Goal: Task Accomplishment & Management: Complete application form

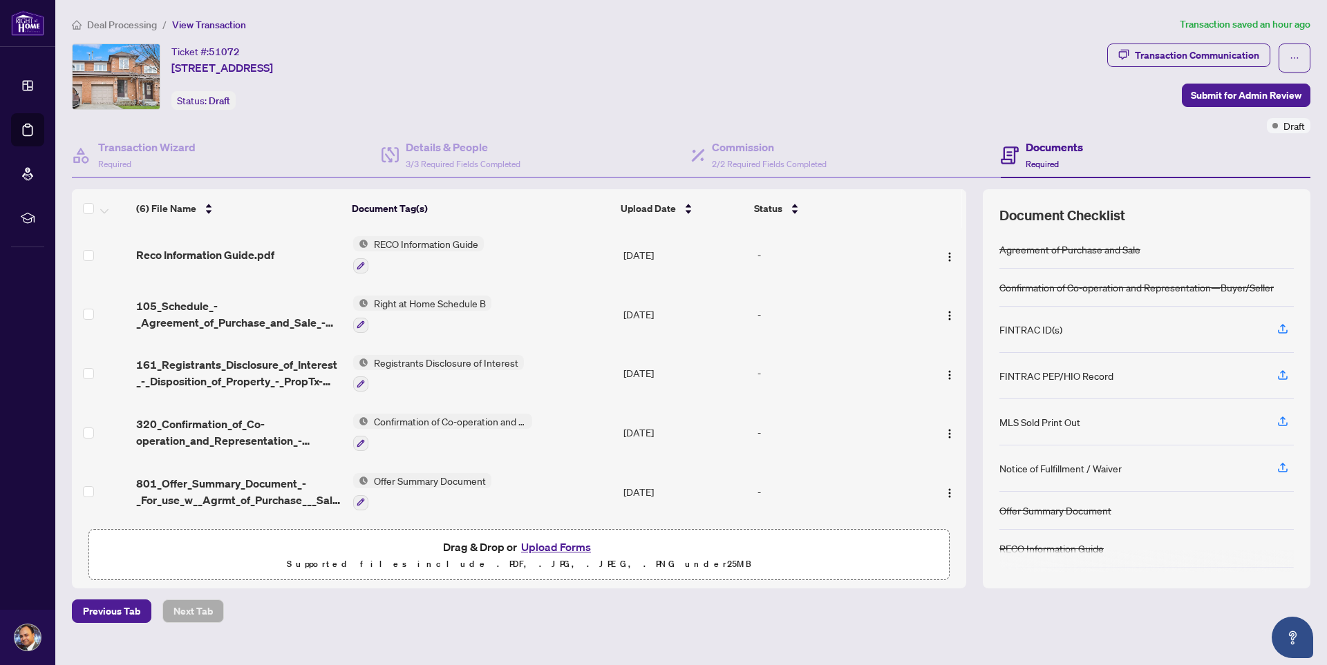
scroll to position [66, 0]
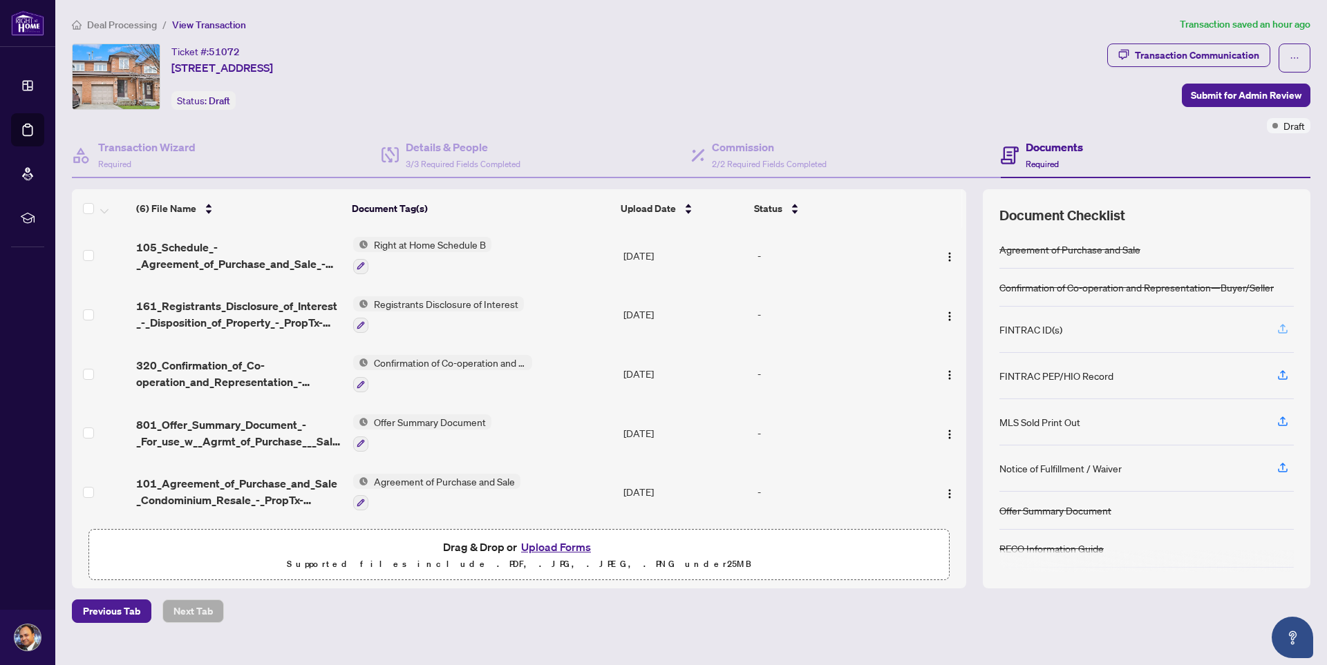
click at [1282, 328] on icon "button" at bounding box center [1282, 329] width 12 height 12
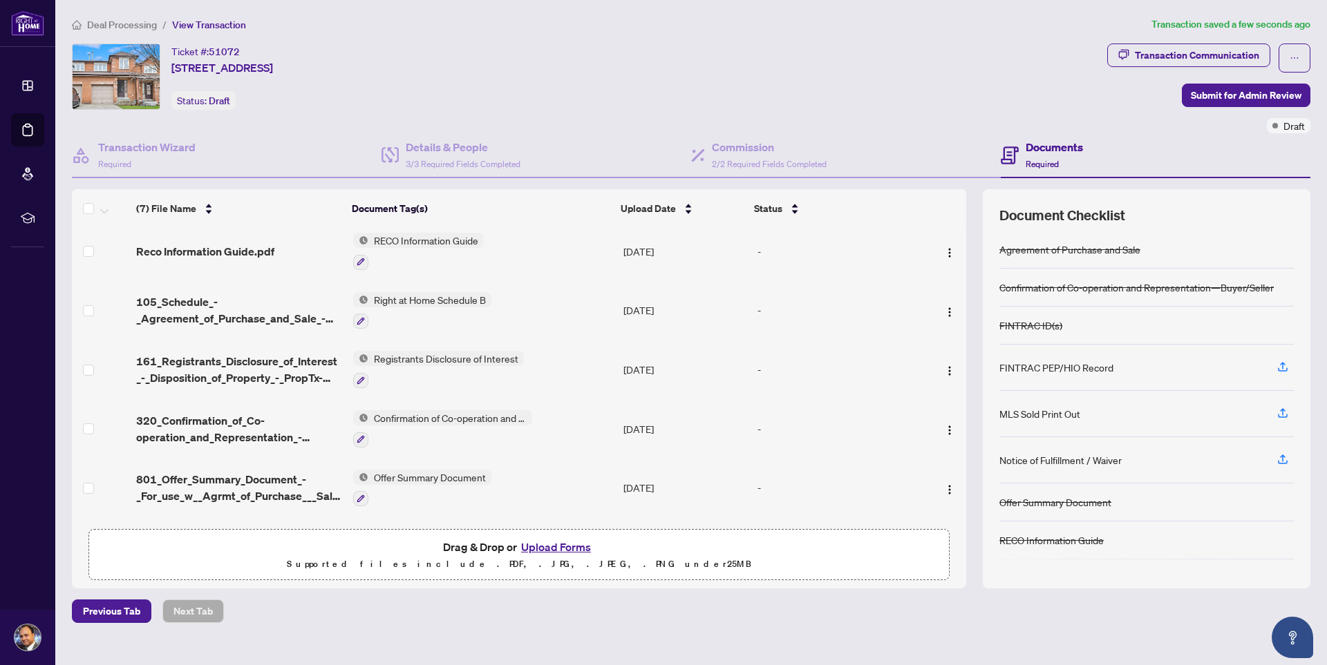
click at [571, 547] on button "Upload Forms" at bounding box center [556, 547] width 78 height 18
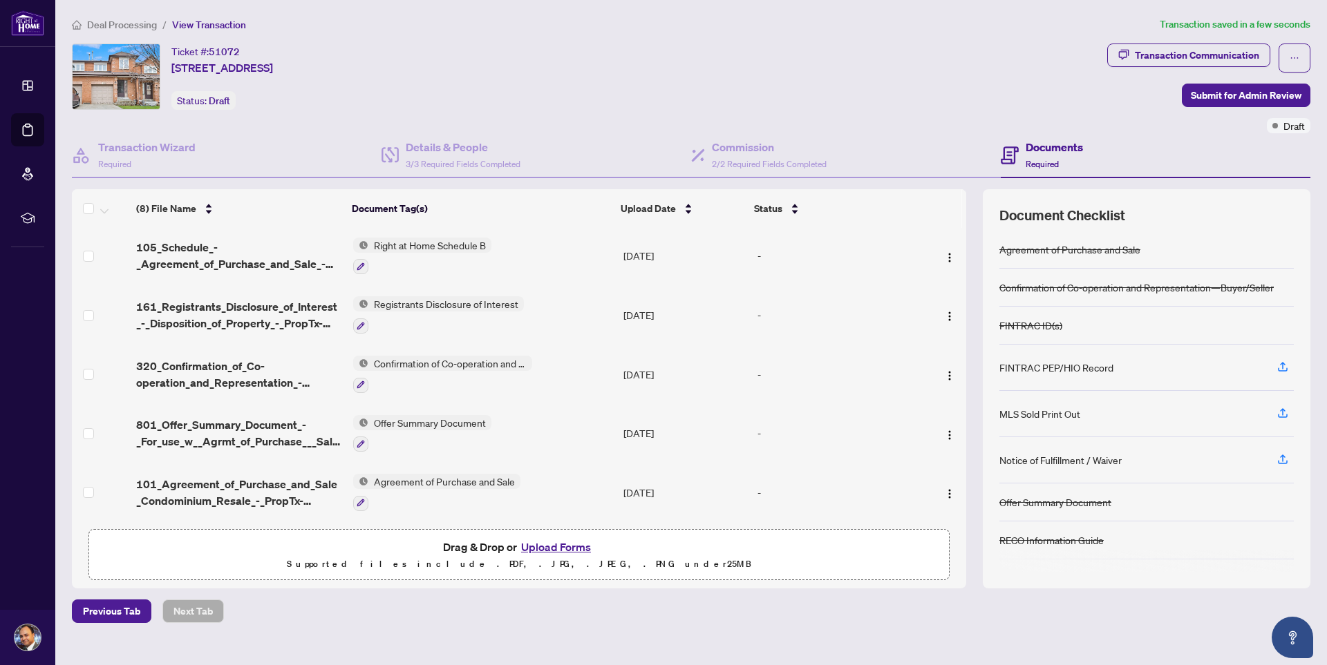
scroll to position [0, 0]
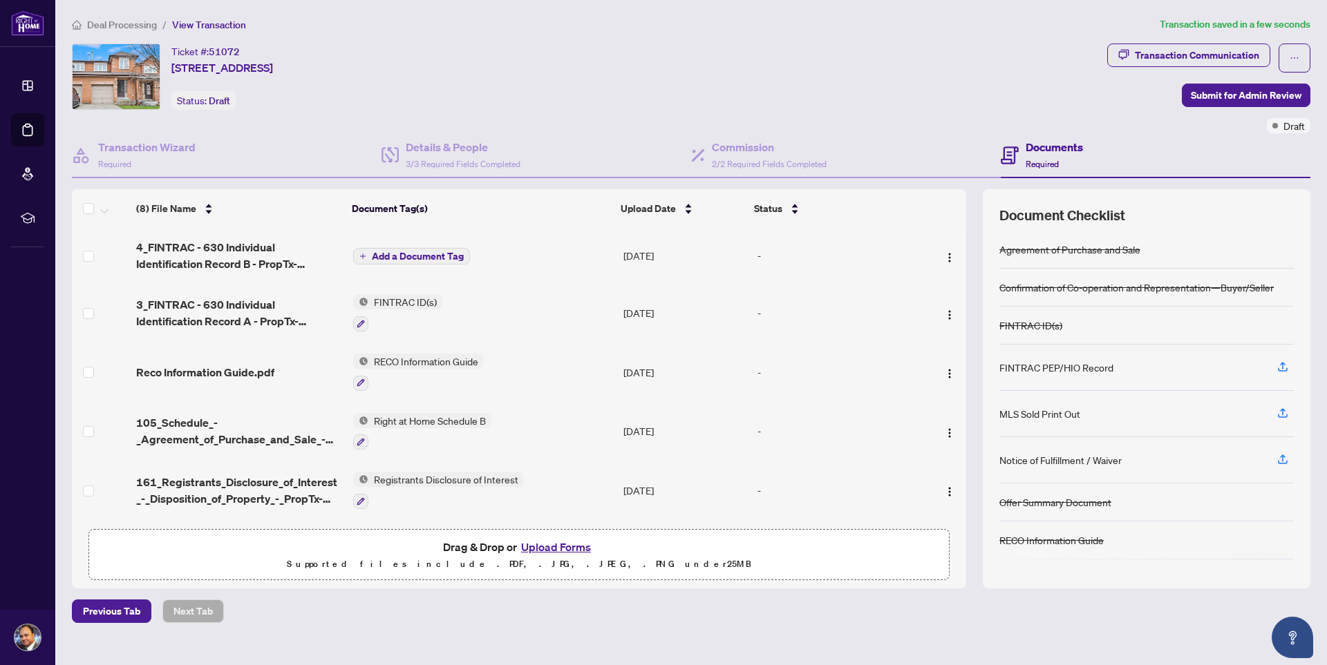
click at [439, 253] on span "Add a Document Tag" at bounding box center [418, 257] width 92 height 10
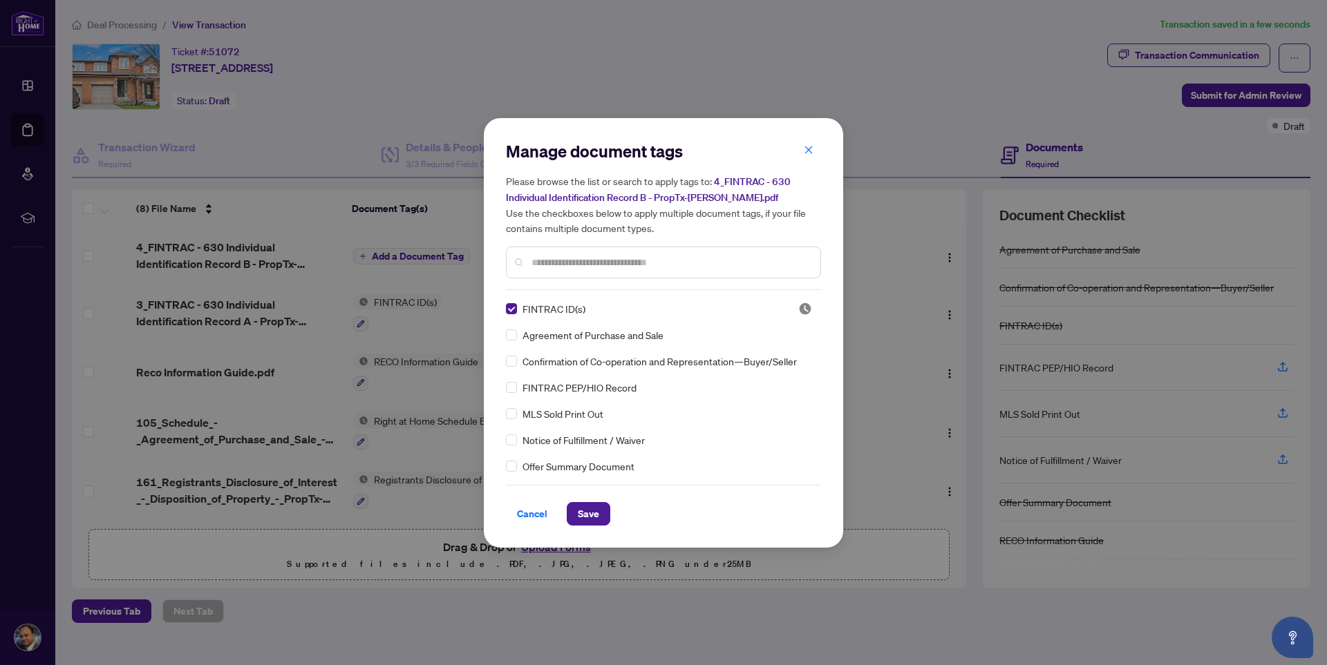
drag, startPoint x: 593, startPoint y: 515, endPoint x: 694, endPoint y: 520, distance: 101.0
click at [593, 514] on span "Save" at bounding box center [588, 514] width 21 height 22
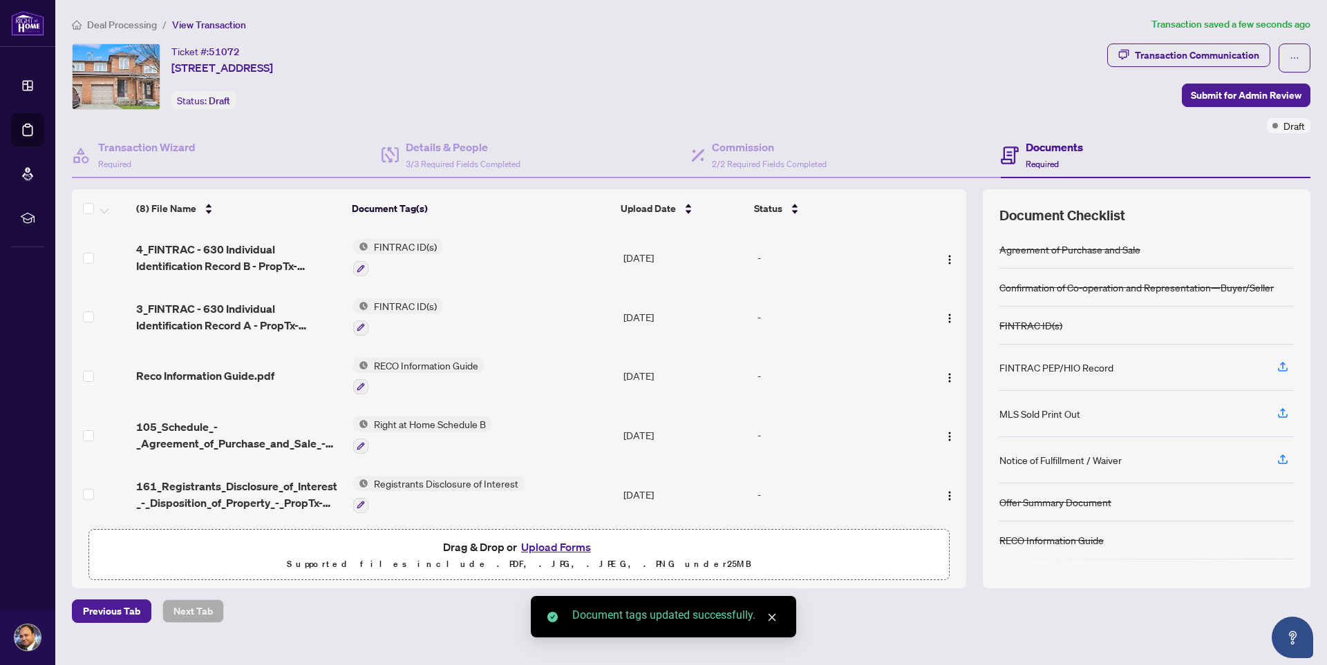
click at [555, 547] on button "Upload Forms" at bounding box center [556, 547] width 78 height 18
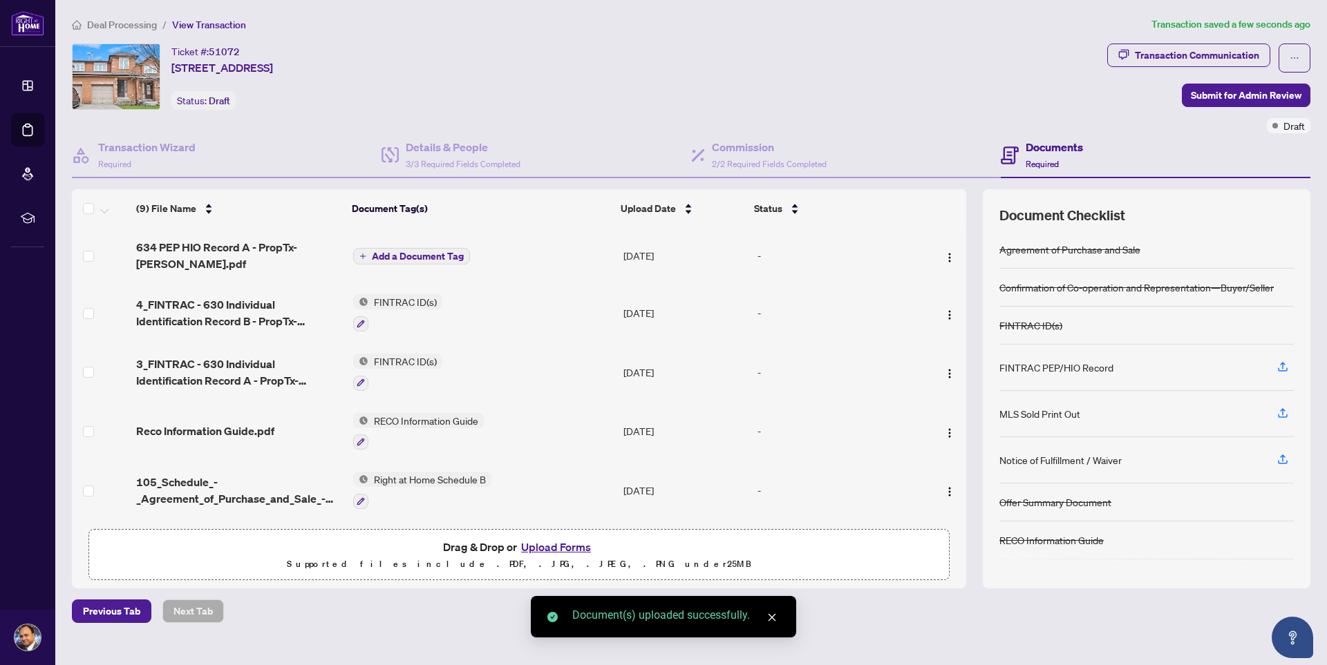
click at [434, 256] on span "Add a Document Tag" at bounding box center [418, 257] width 92 height 10
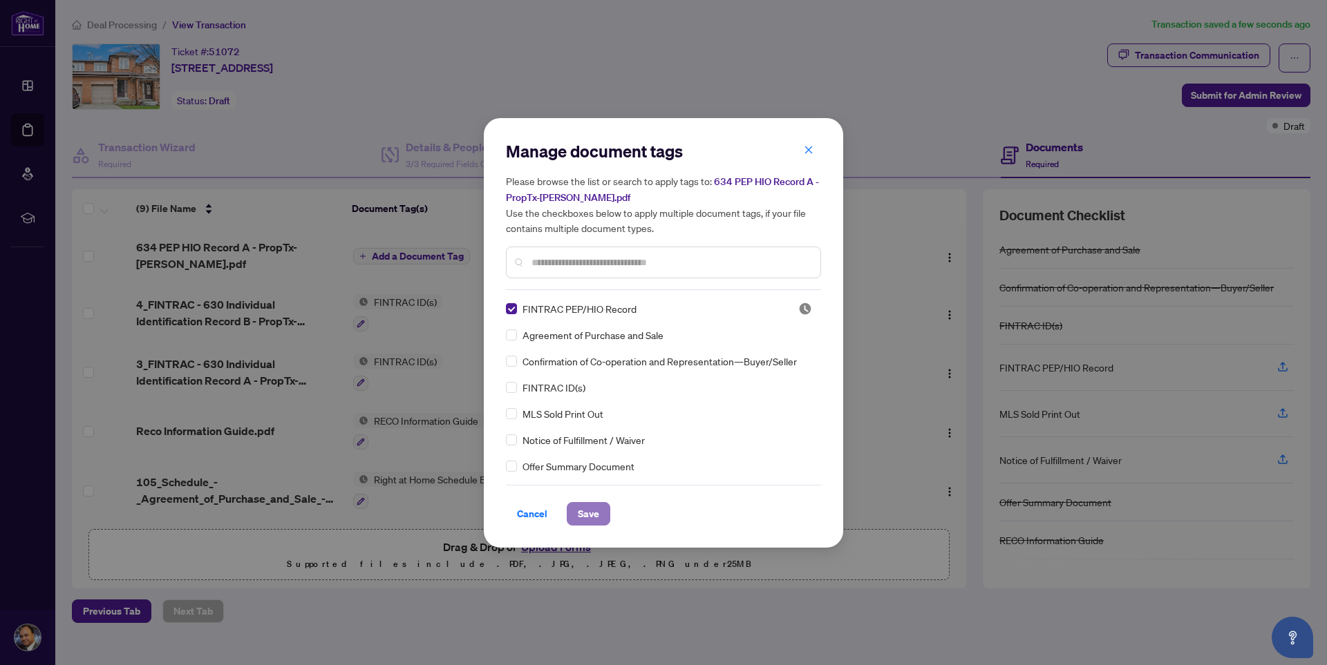
click at [587, 518] on span "Save" at bounding box center [588, 514] width 21 height 22
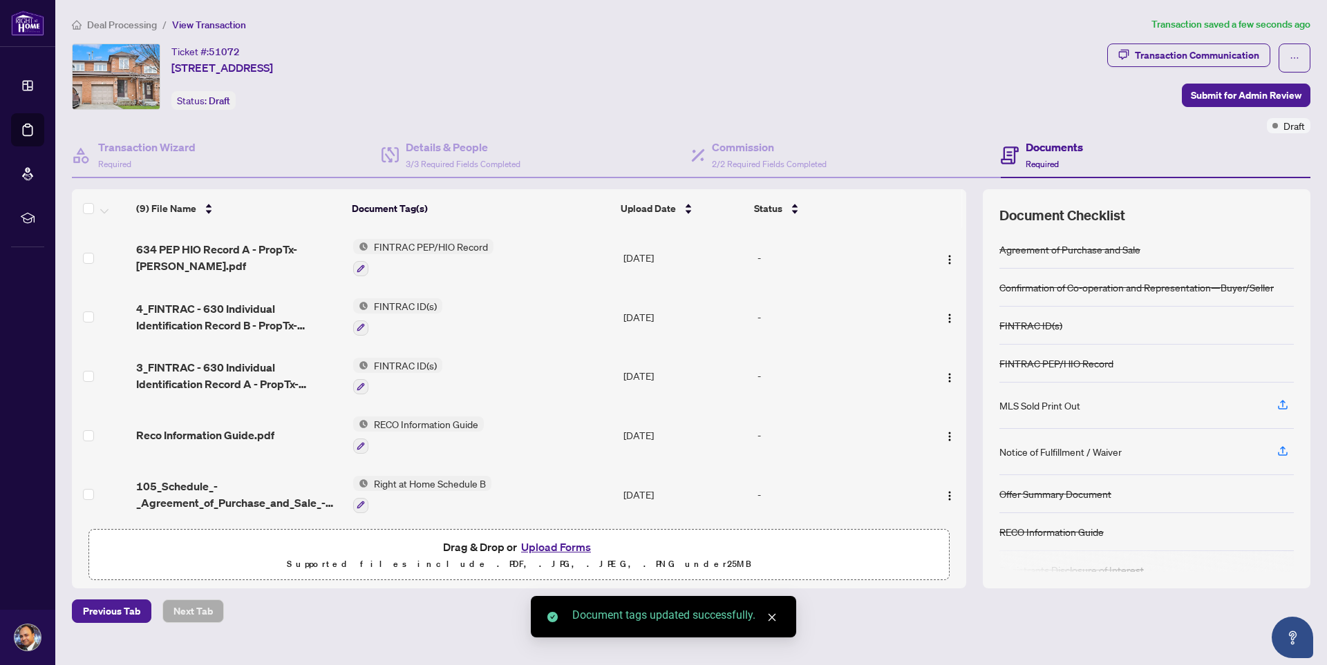
click at [556, 544] on button "Upload Forms" at bounding box center [556, 547] width 78 height 18
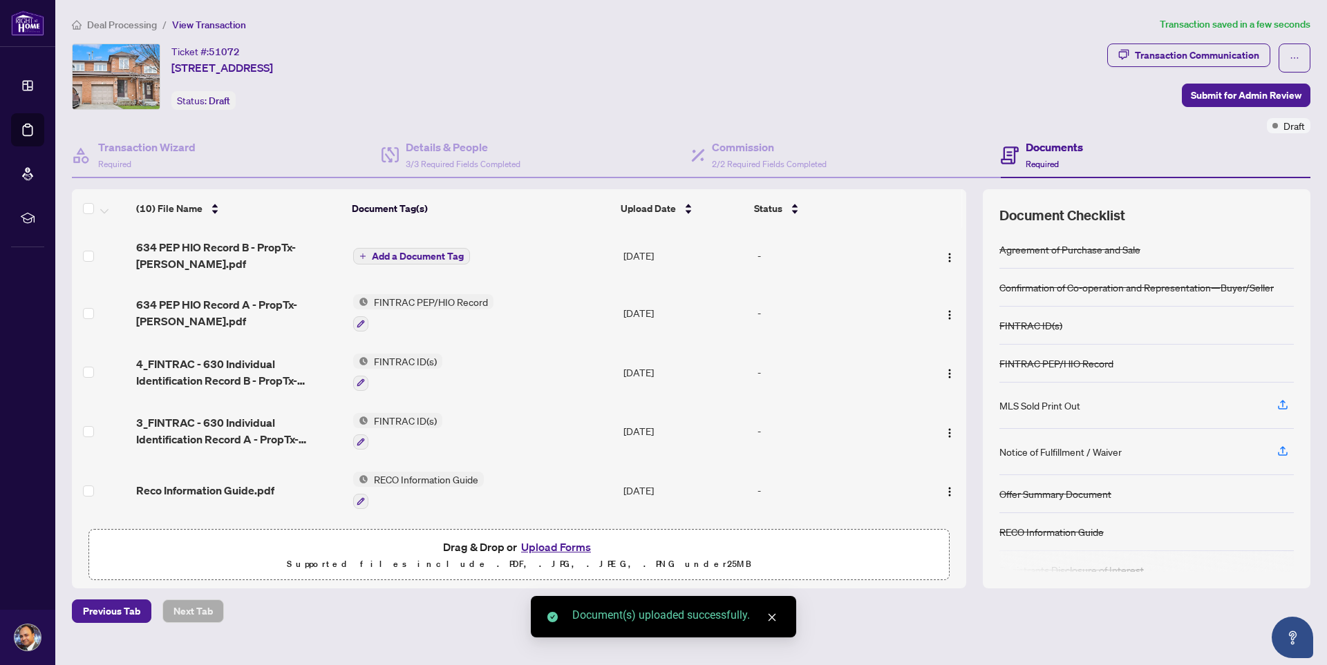
click at [412, 256] on span "Add a Document Tag" at bounding box center [418, 257] width 92 height 10
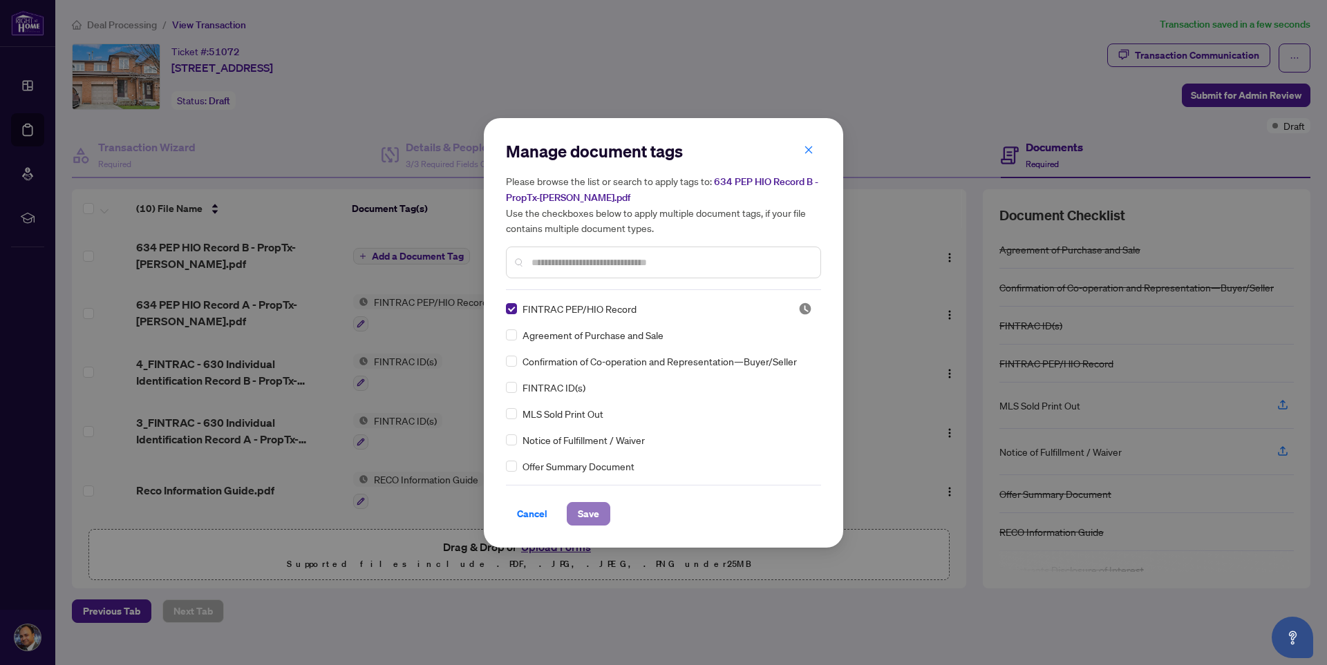
drag, startPoint x: 591, startPoint y: 515, endPoint x: 690, endPoint y: 520, distance: 98.2
click at [593, 515] on span "Save" at bounding box center [588, 514] width 21 height 22
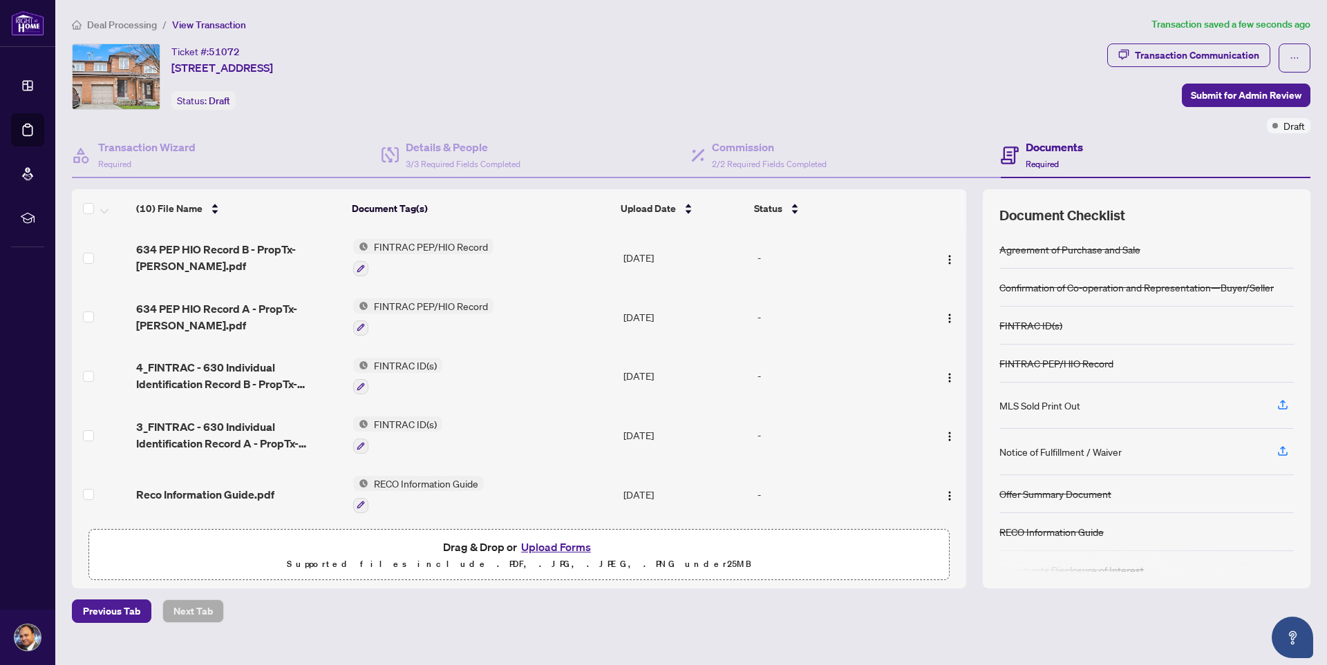
scroll to position [60, 0]
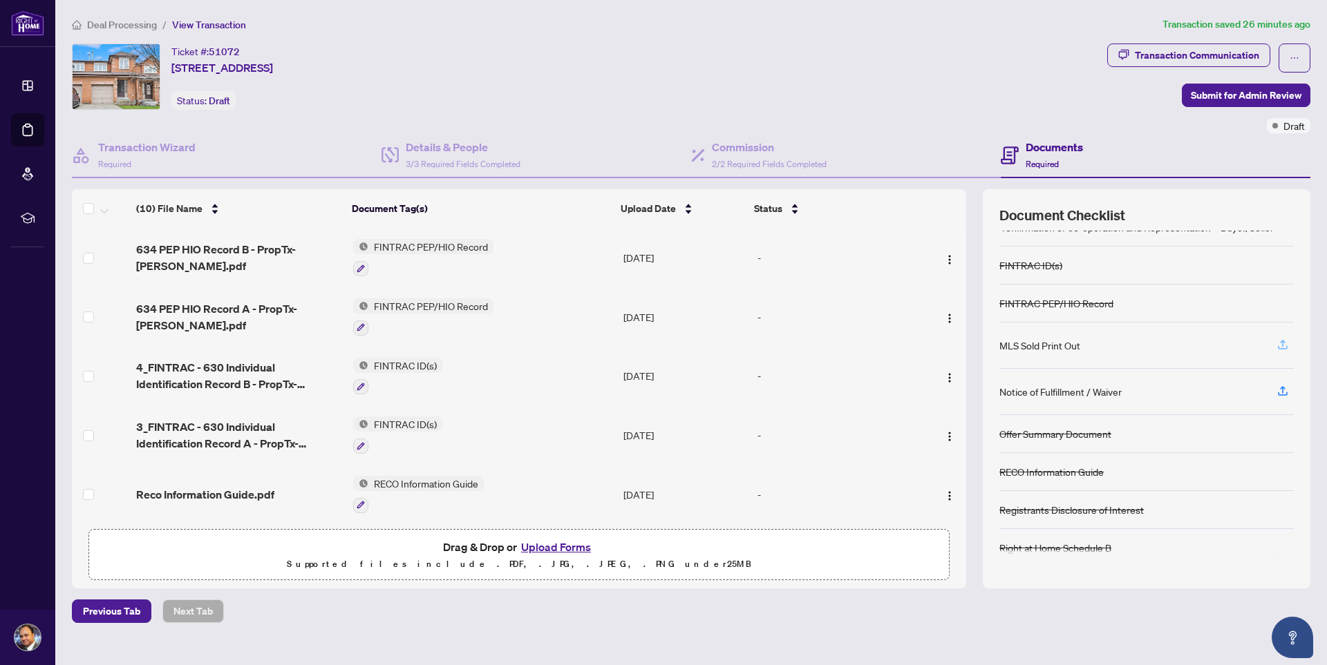
click at [1282, 344] on icon "button" at bounding box center [1282, 345] width 12 height 12
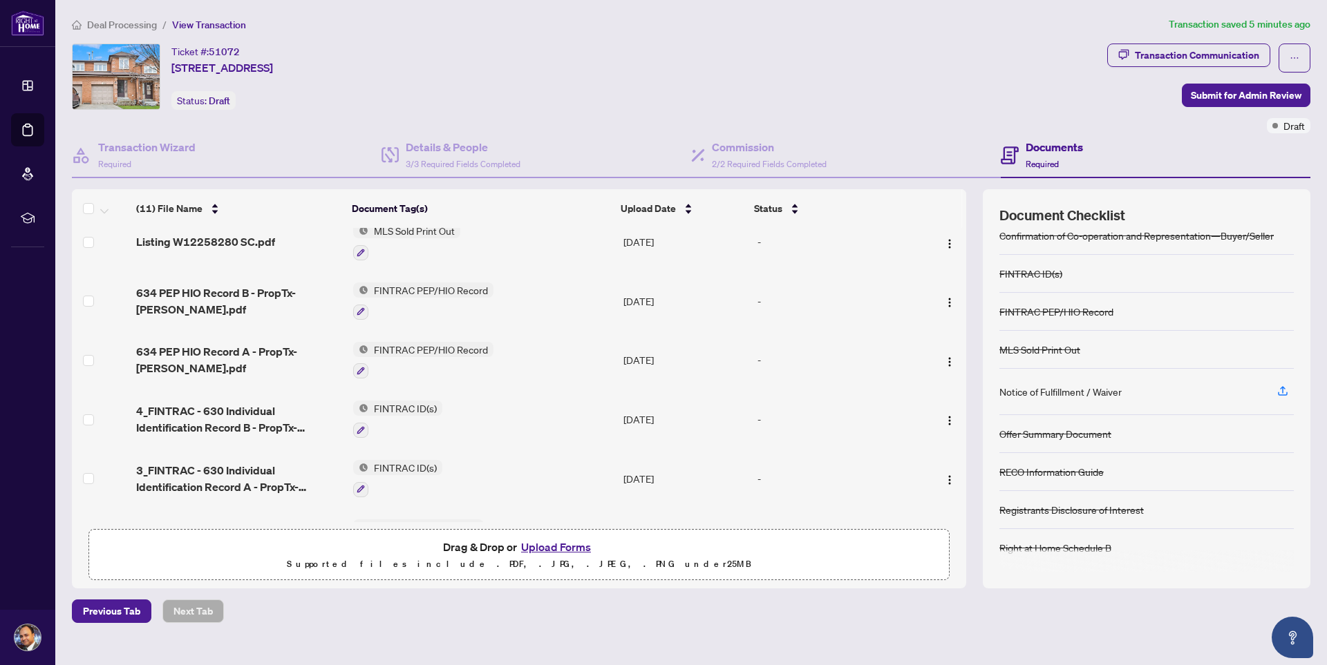
scroll to position [0, 0]
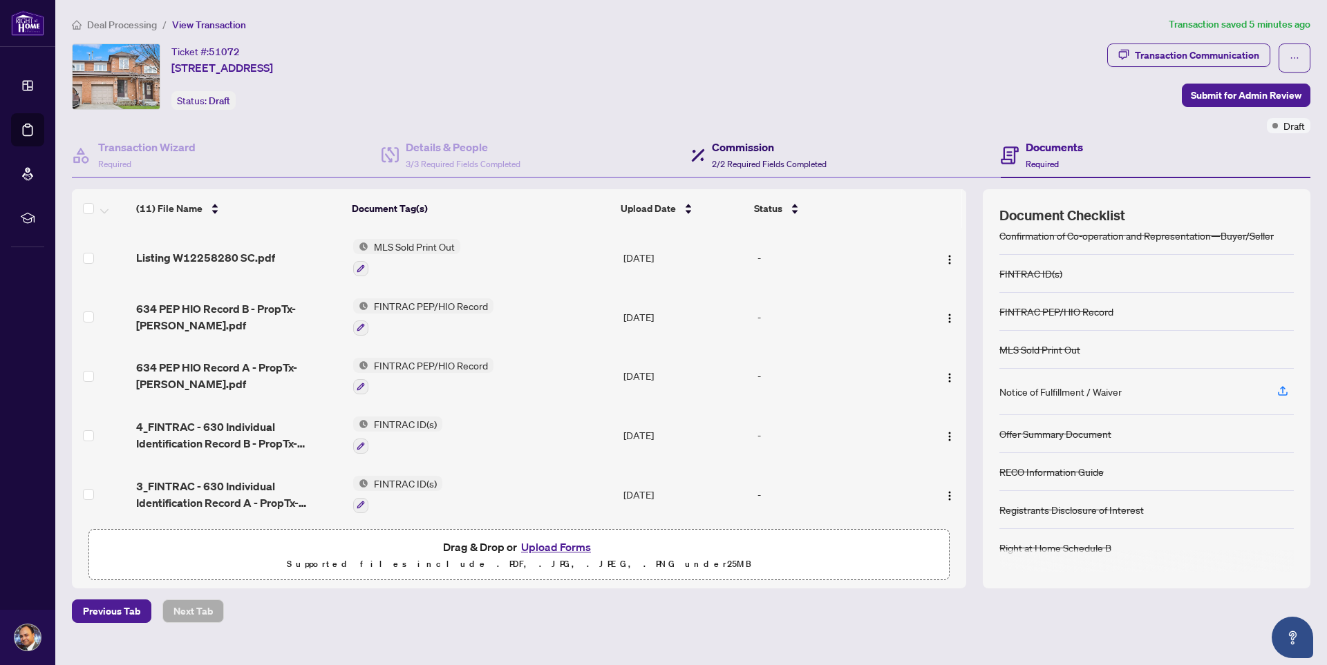
click at [753, 155] on div "Commission 2/2 Required Fields Completed" at bounding box center [769, 155] width 115 height 32
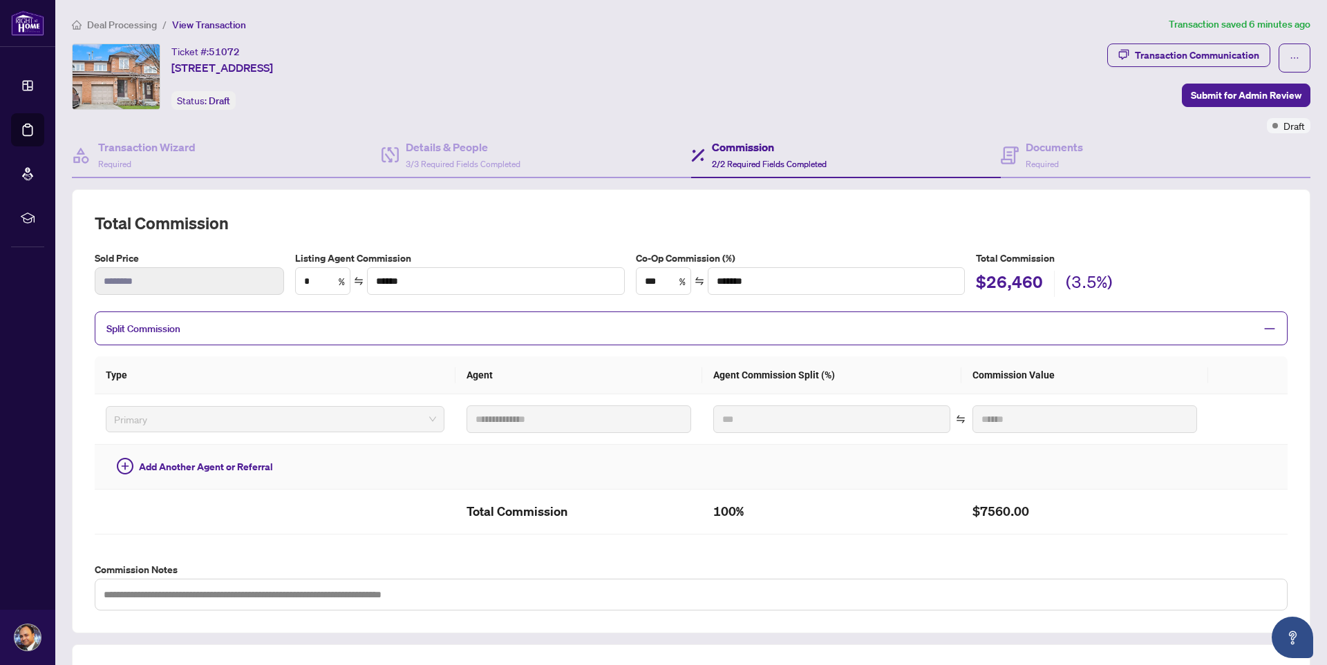
scroll to position [69, 0]
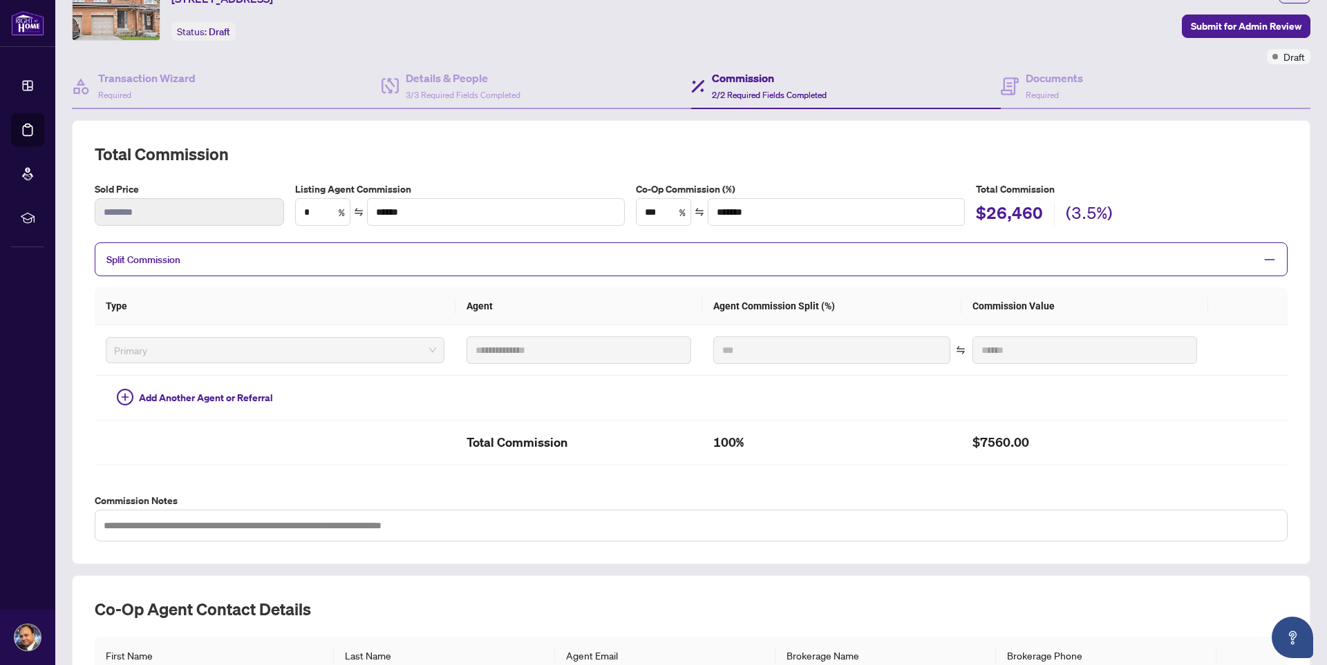
click at [1265, 260] on icon "minus" at bounding box center [1270, 259] width 10 height 1
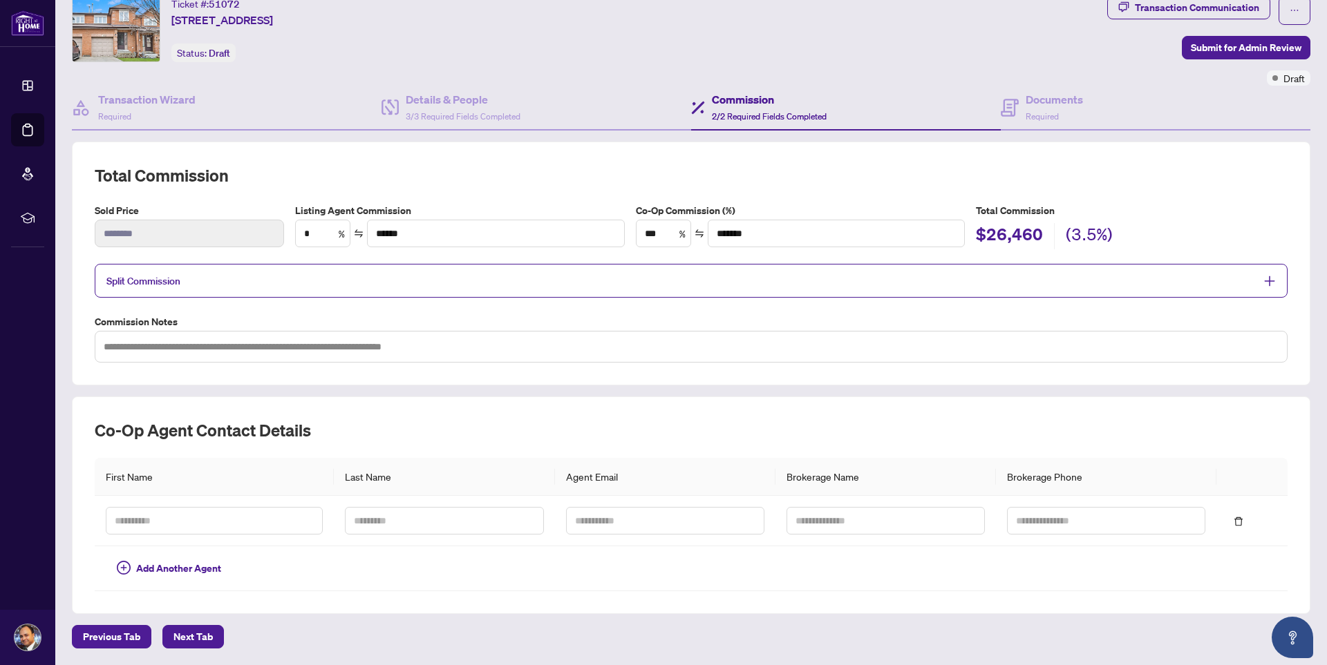
scroll to position [48, 0]
click at [1213, 171] on h2 "Total Commission" at bounding box center [691, 175] width 1193 height 22
click at [1265, 281] on icon "plus" at bounding box center [1270, 281] width 10 height 1
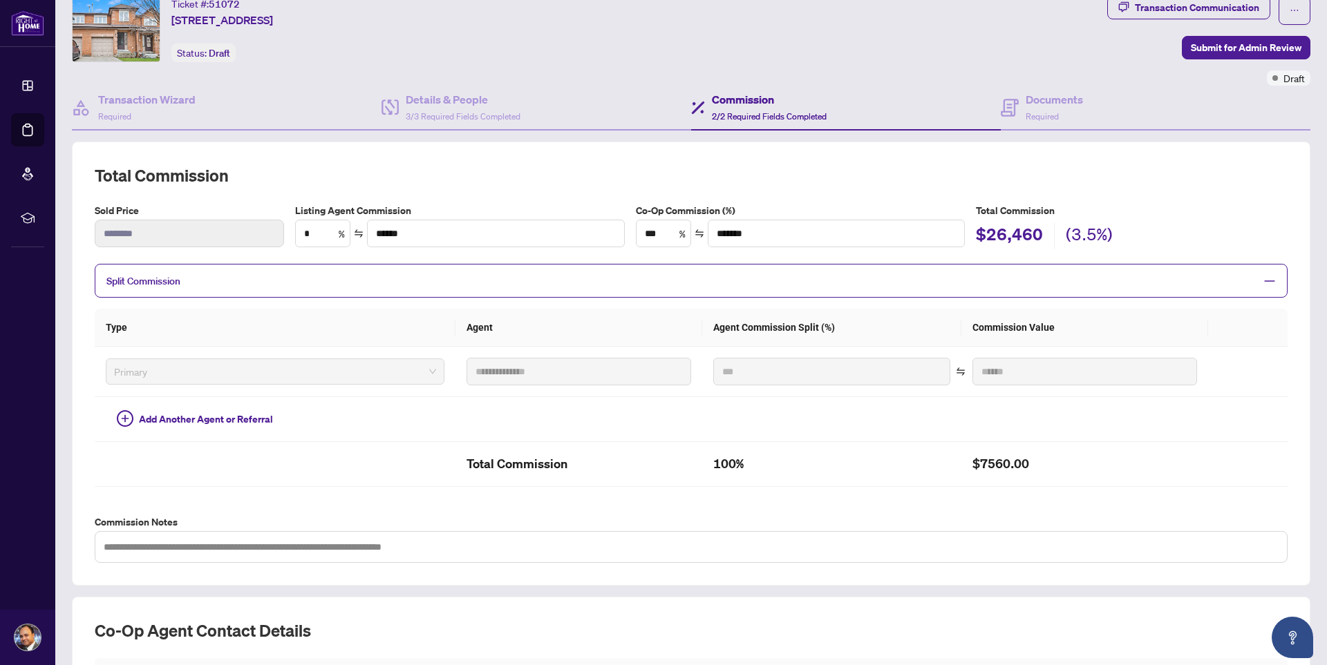
scroll to position [117, 0]
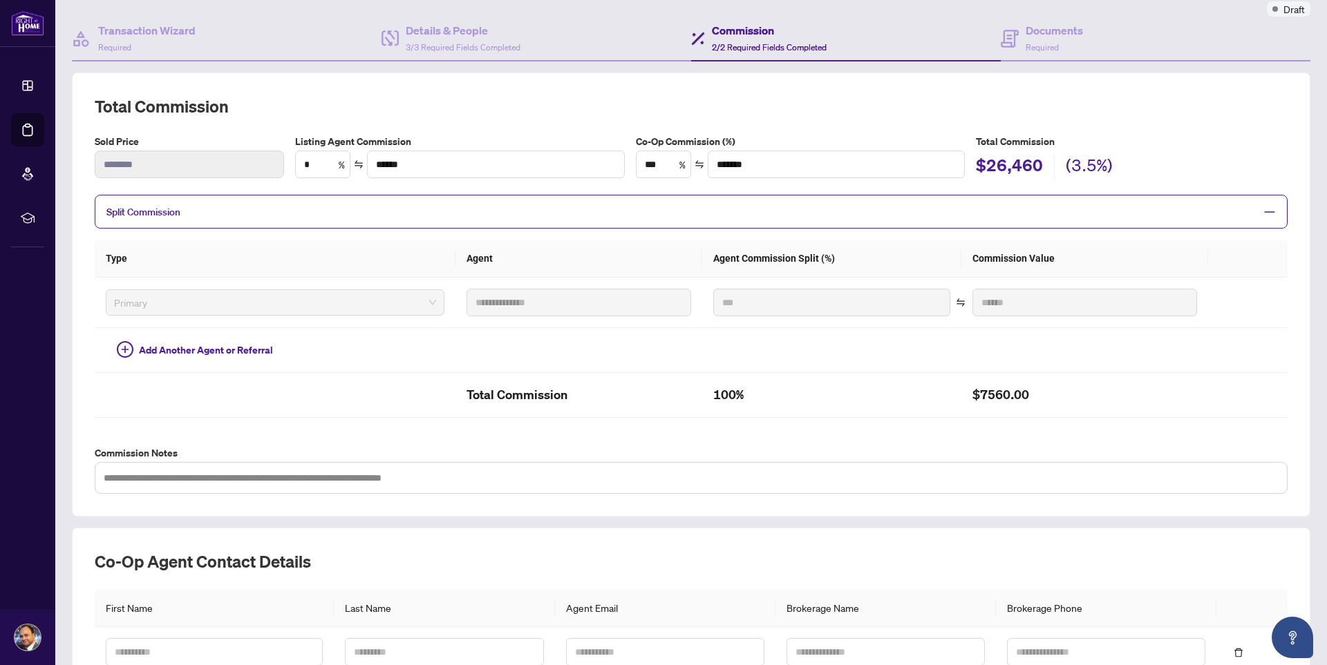
click at [1263, 209] on icon "minus" at bounding box center [1269, 212] width 12 height 12
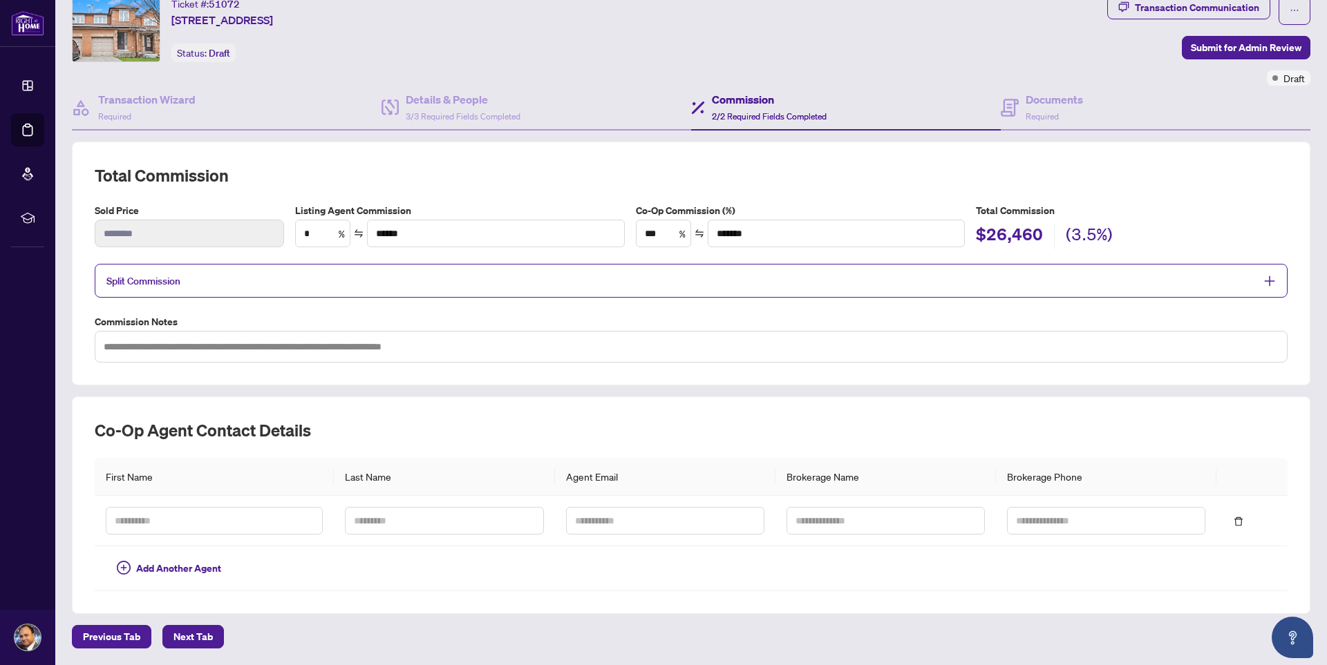
scroll to position [48, 0]
click at [1246, 183] on h2 "Total Commission" at bounding box center [691, 175] width 1193 height 22
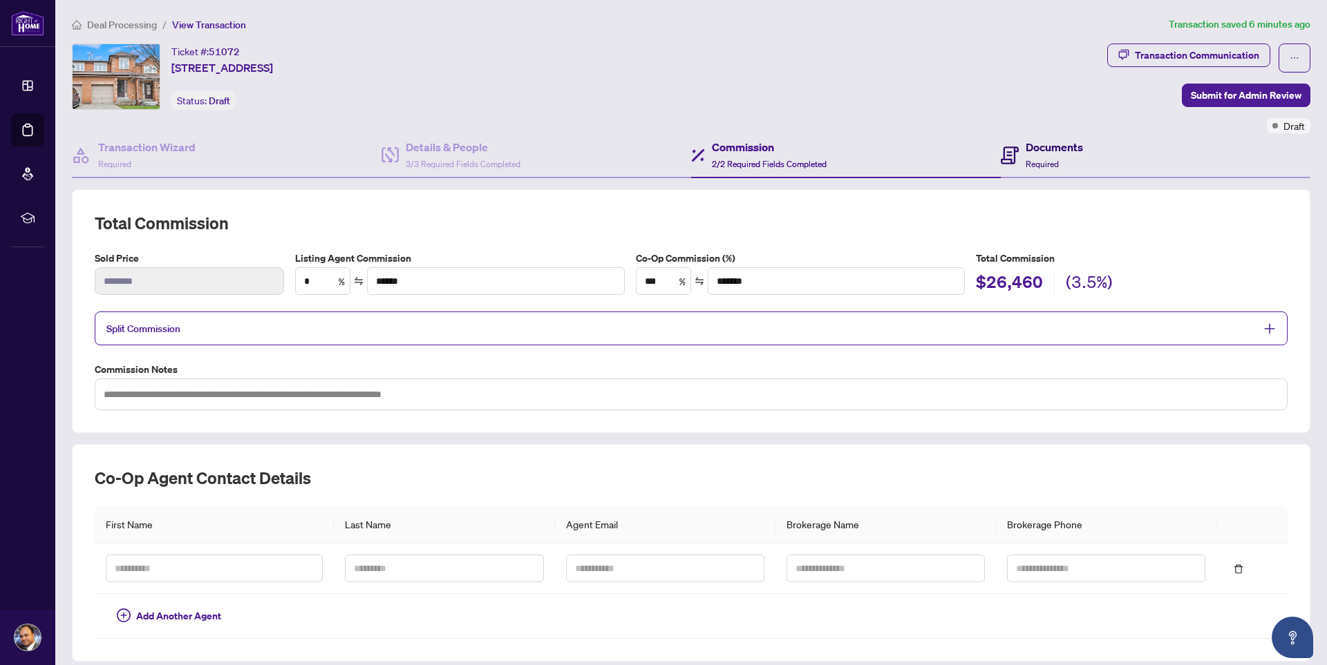
click at [1052, 160] on div "Documents Required" at bounding box center [1053, 155] width 57 height 32
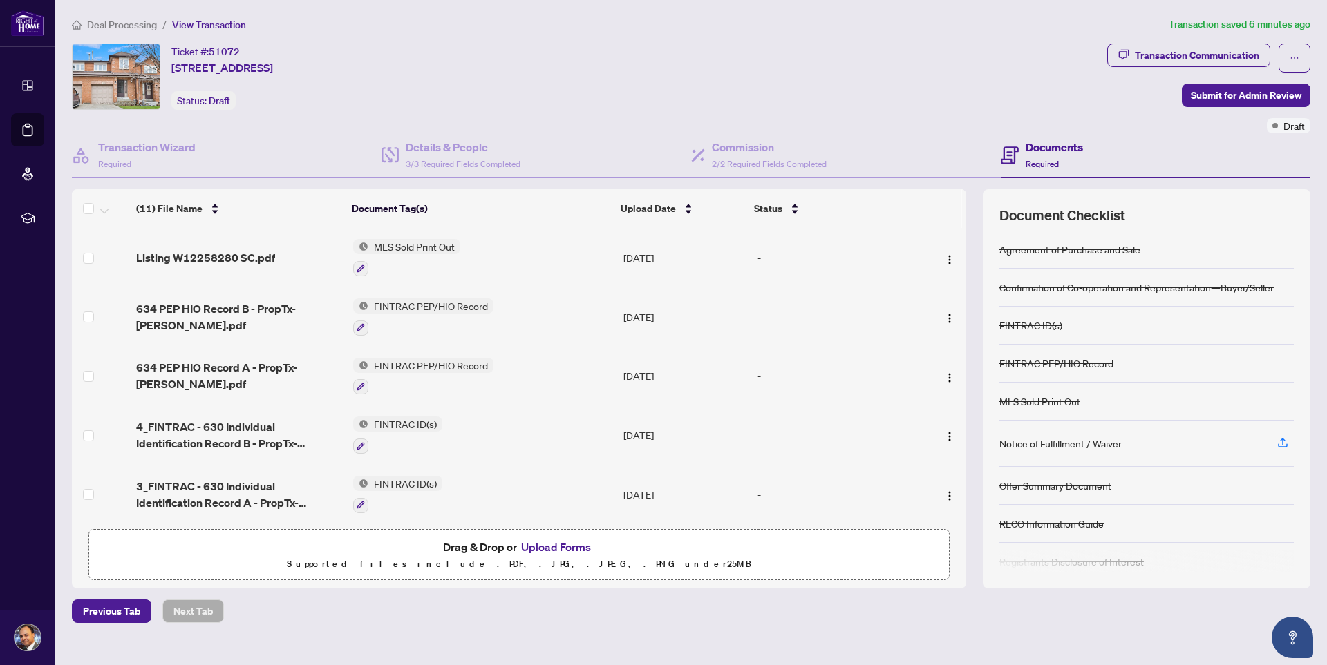
scroll to position [52, 0]
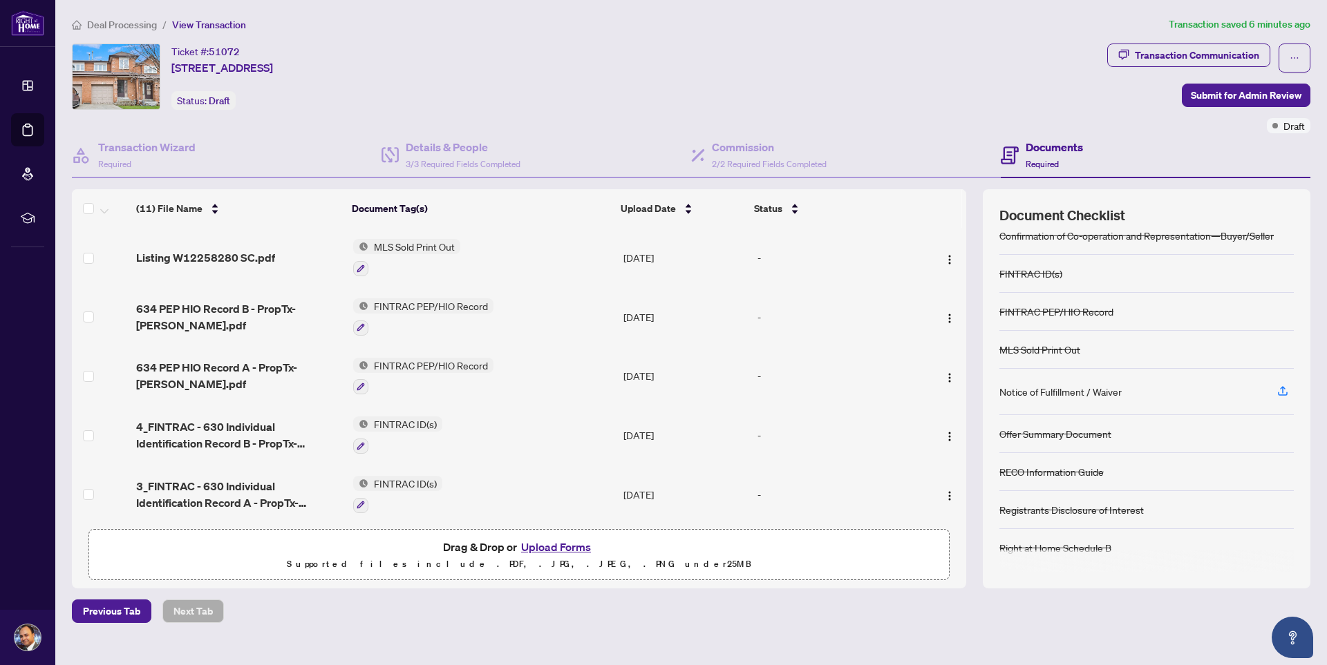
click at [1100, 392] on div "Notice of Fulfillment / Waiver" at bounding box center [1060, 391] width 122 height 15
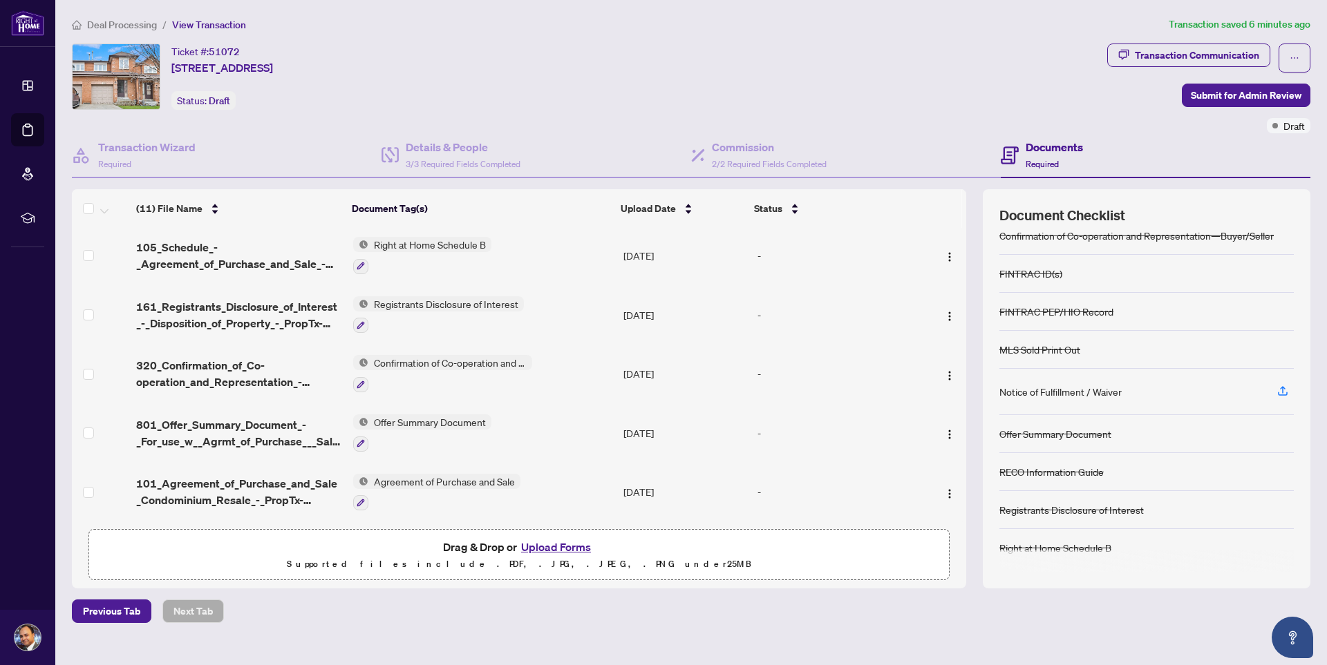
scroll to position [0, 0]
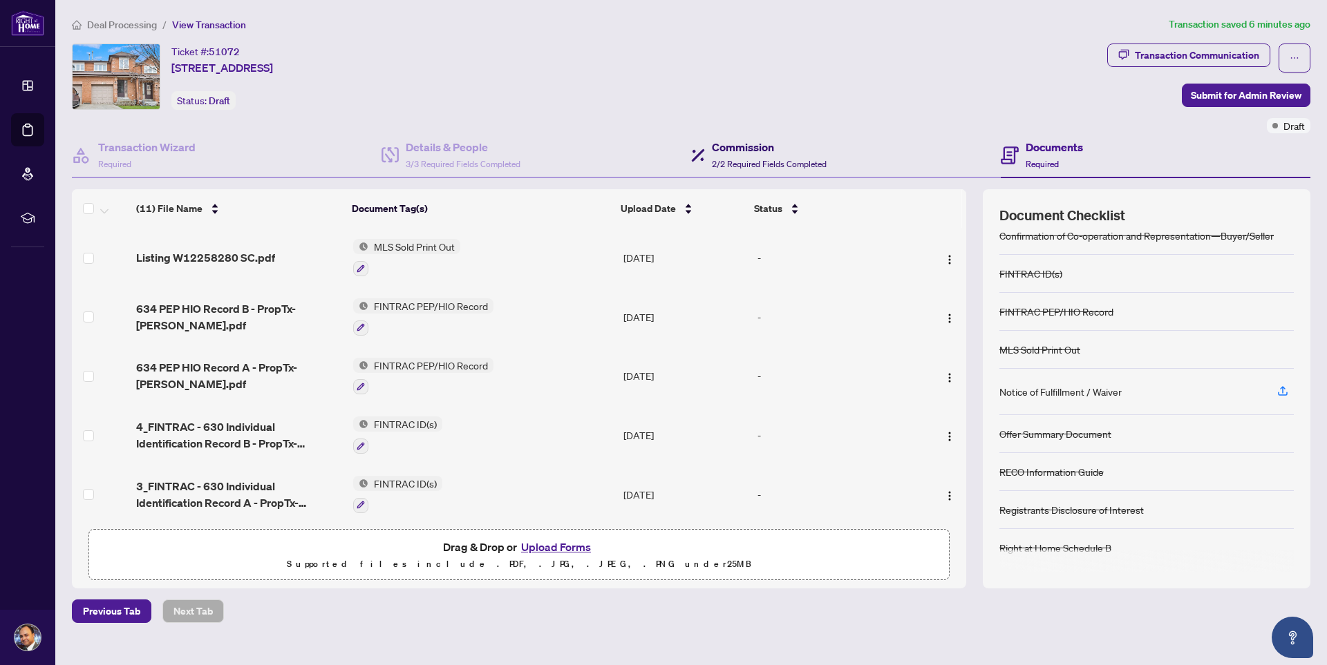
click at [764, 160] on span "2/2 Required Fields Completed" at bounding box center [769, 164] width 115 height 10
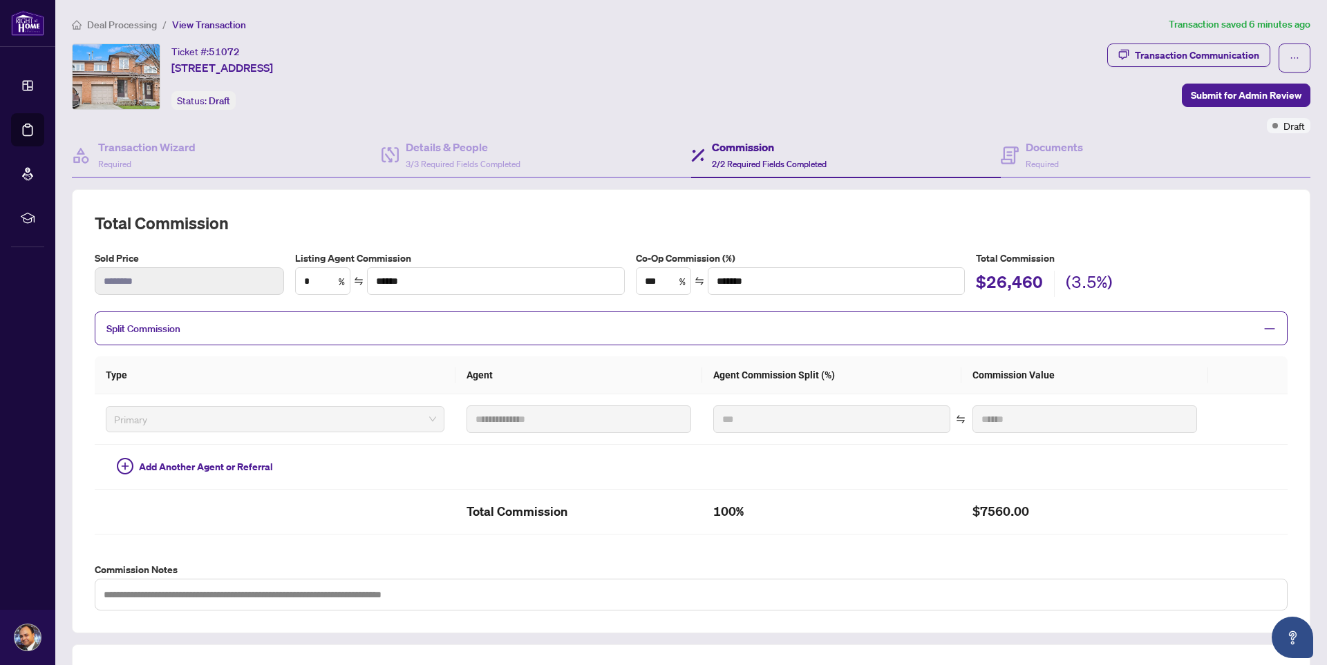
scroll to position [248, 0]
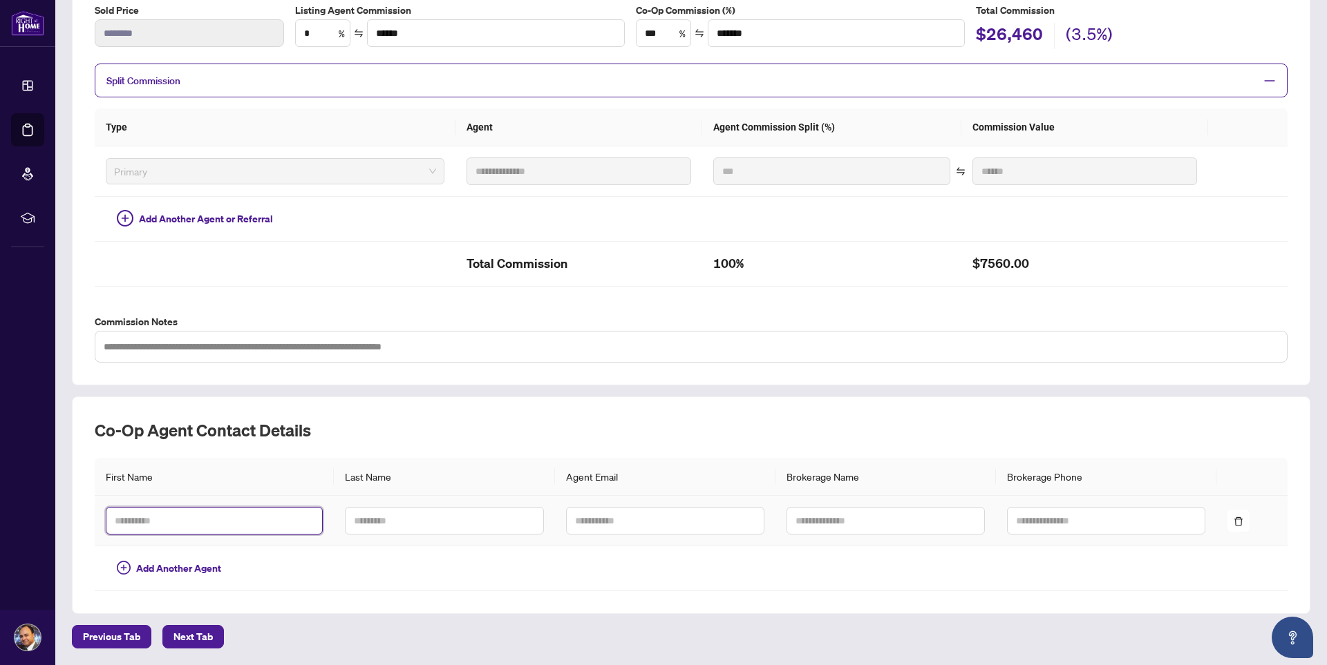
click at [173, 525] on input "text" at bounding box center [214, 521] width 217 height 28
type input "*"
type input "***"
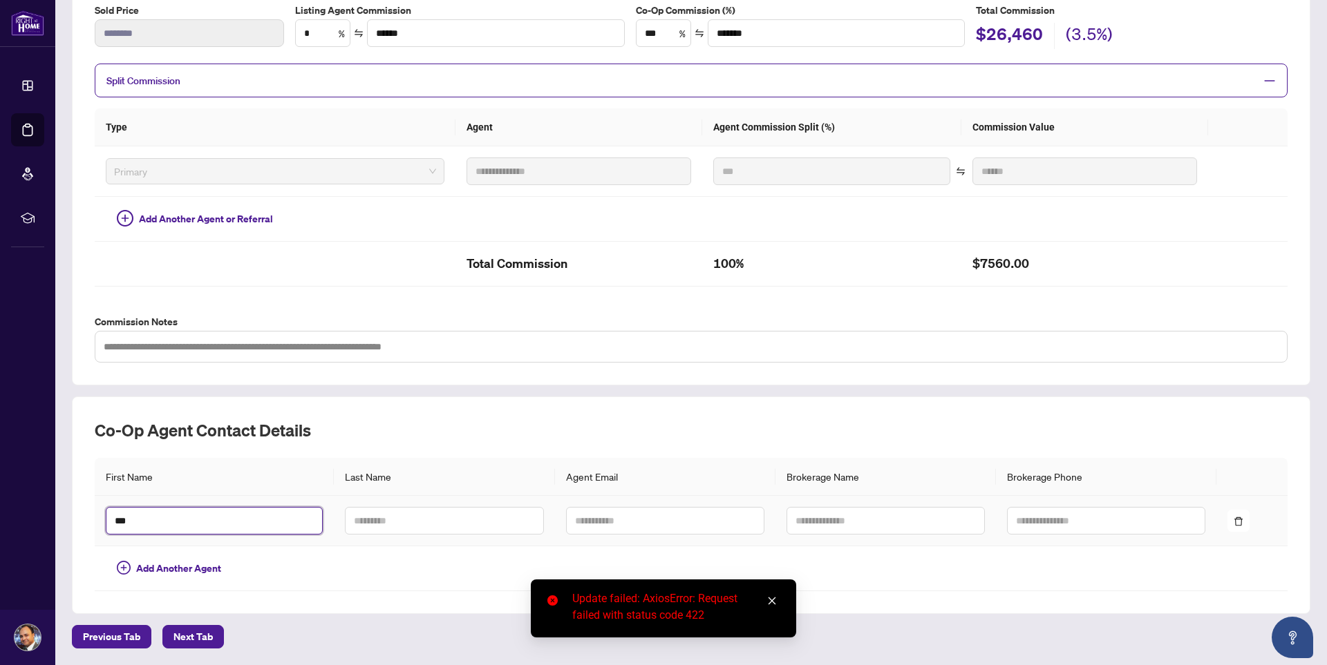
click at [182, 523] on input "***" at bounding box center [214, 521] width 217 height 28
click at [348, 521] on input "text" at bounding box center [444, 521] width 198 height 28
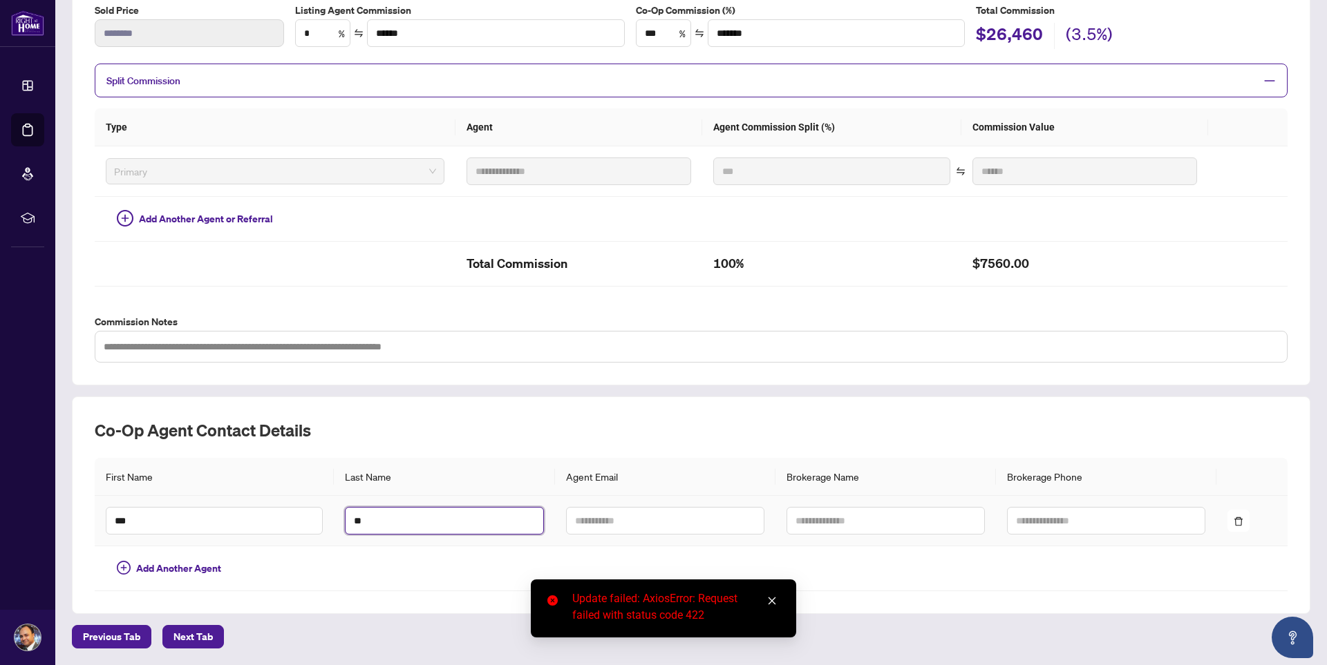
type input "**"
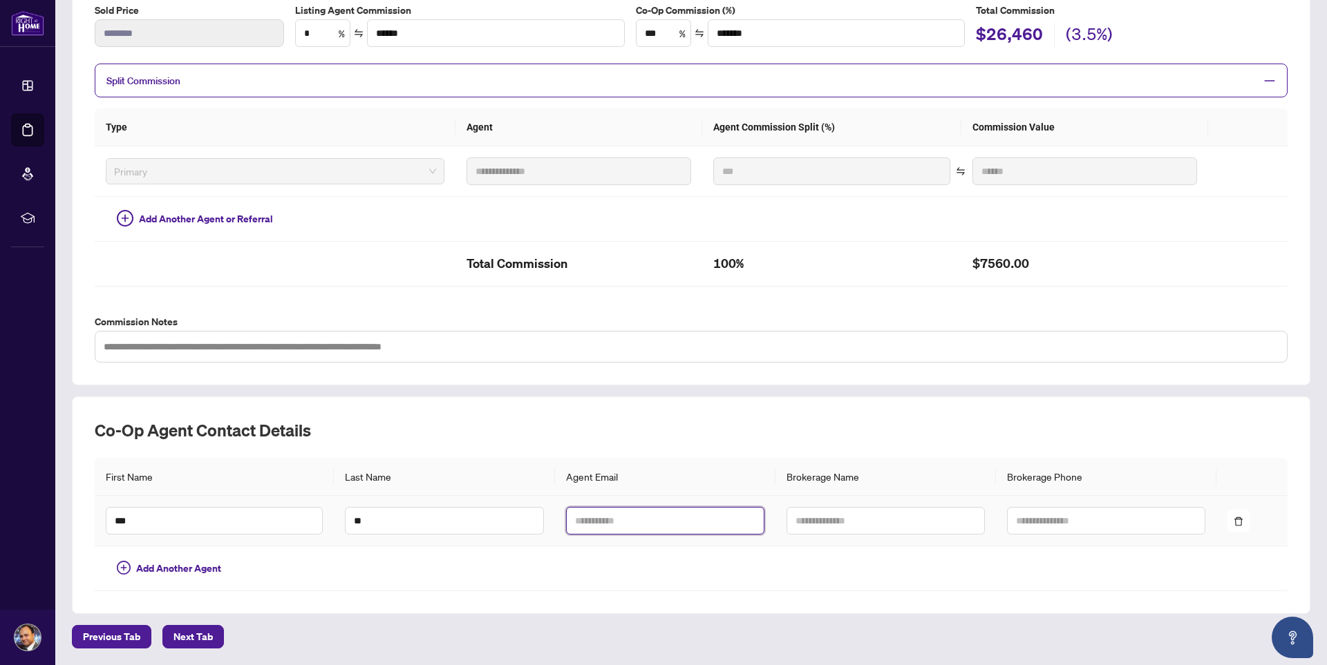
drag, startPoint x: 591, startPoint y: 522, endPoint x: 596, endPoint y: 536, distance: 14.9
click at [591, 522] on input "text" at bounding box center [665, 521] width 198 height 28
type input "**********"
drag, startPoint x: 800, startPoint y: 517, endPoint x: 814, endPoint y: 560, distance: 45.0
click at [800, 518] on input "text" at bounding box center [885, 521] width 198 height 28
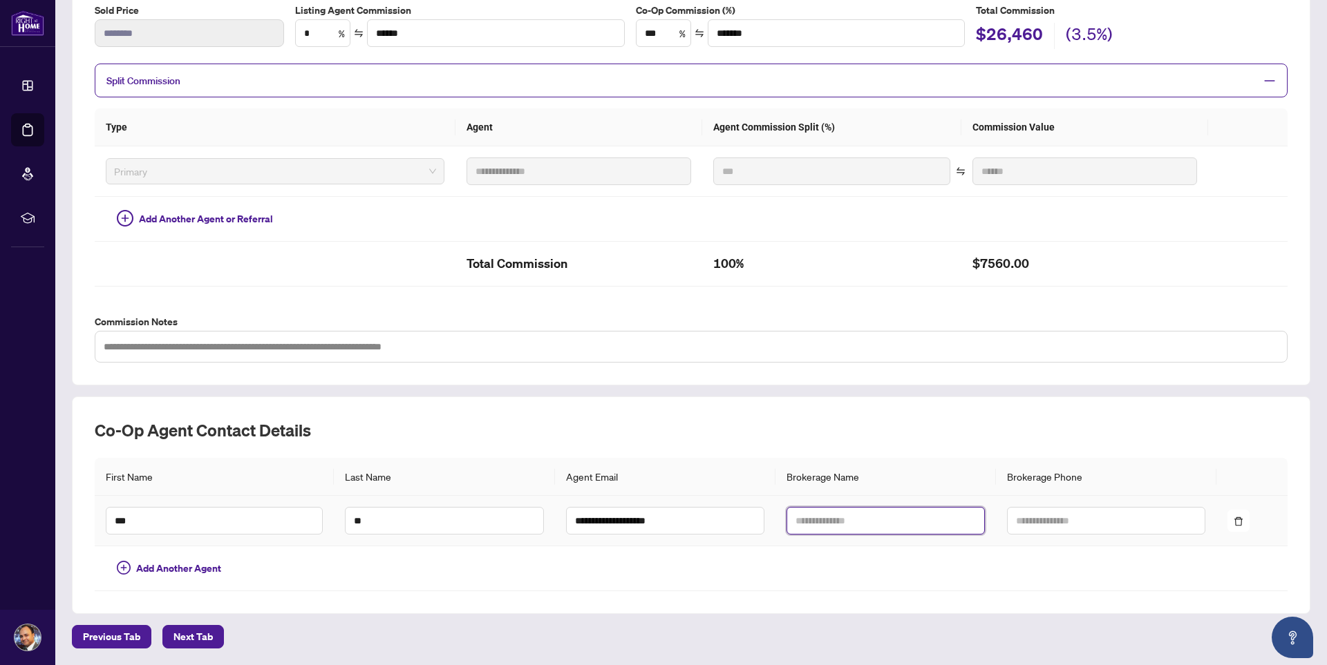
click at [803, 519] on input "text" at bounding box center [885, 521] width 198 height 28
type input "**********"
click at [683, 580] on td at bounding box center [665, 569] width 220 height 45
drag, startPoint x: 1038, startPoint y: 526, endPoint x: 1059, endPoint y: 542, distance: 26.7
click at [1038, 526] on input "text" at bounding box center [1106, 521] width 198 height 28
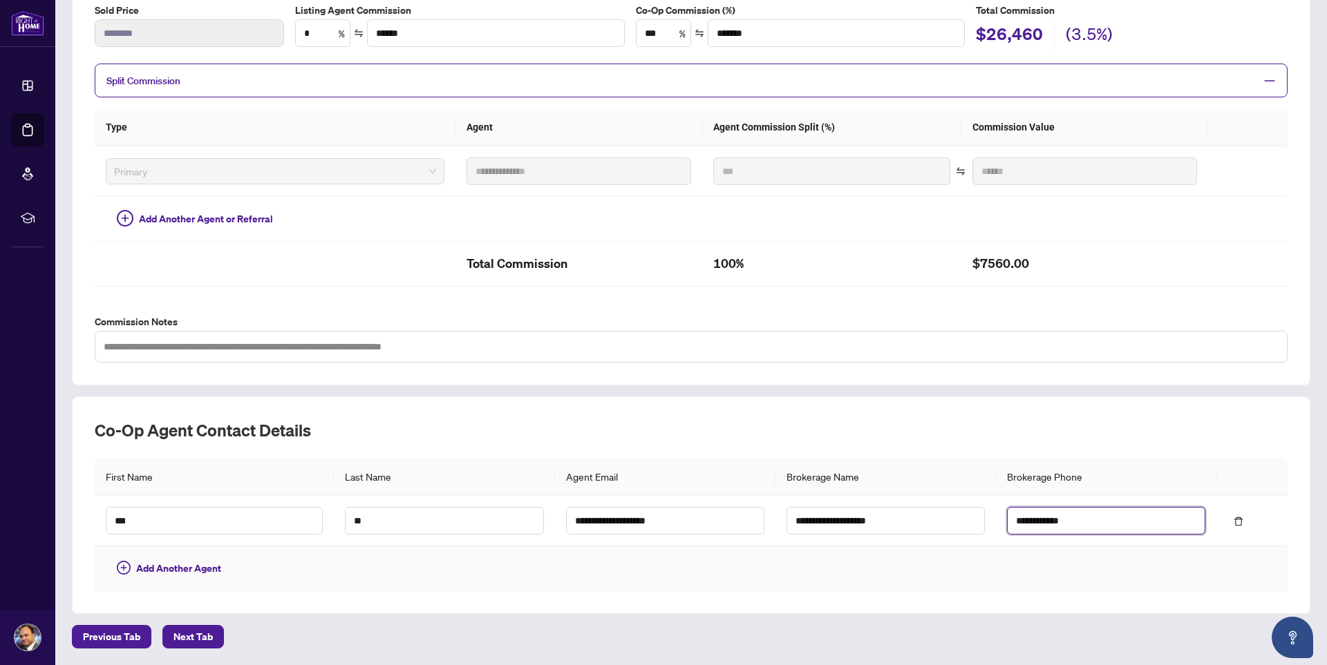
type input "**********"
click at [817, 571] on td at bounding box center [885, 569] width 220 height 45
click at [207, 638] on span "Next Tab" at bounding box center [192, 637] width 39 height 22
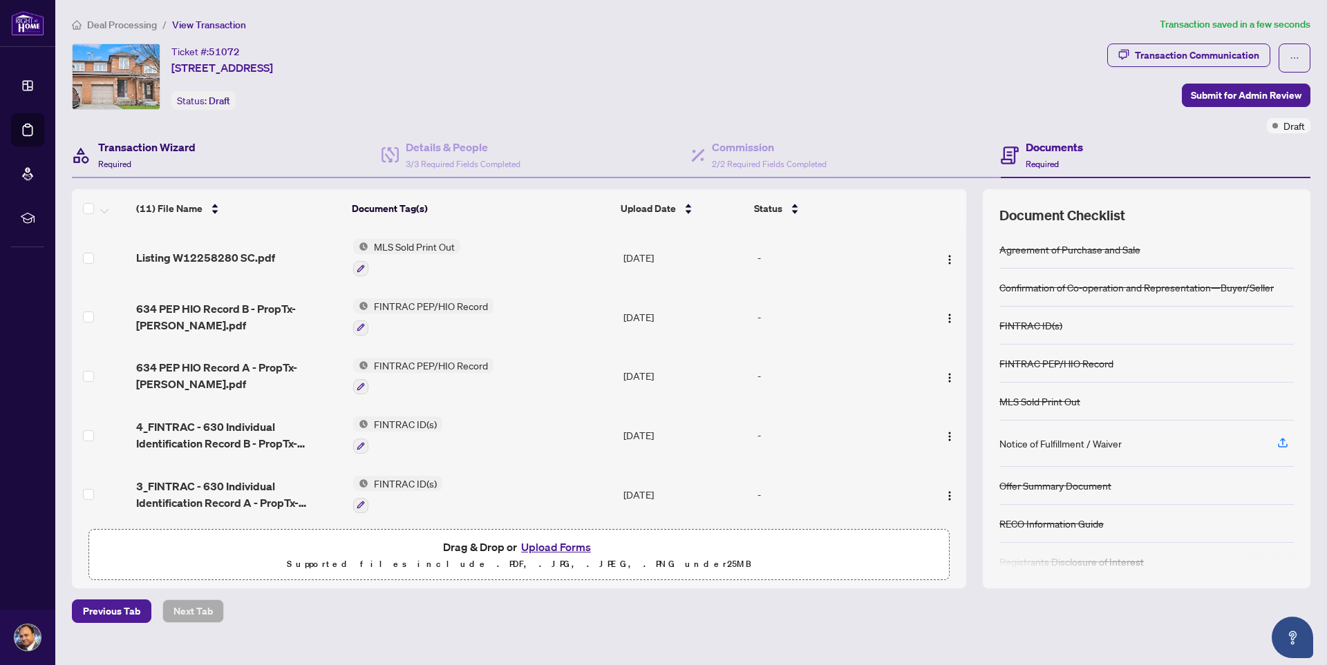
click at [189, 159] on div "Transaction Wizard Required" at bounding box center [146, 155] width 97 height 32
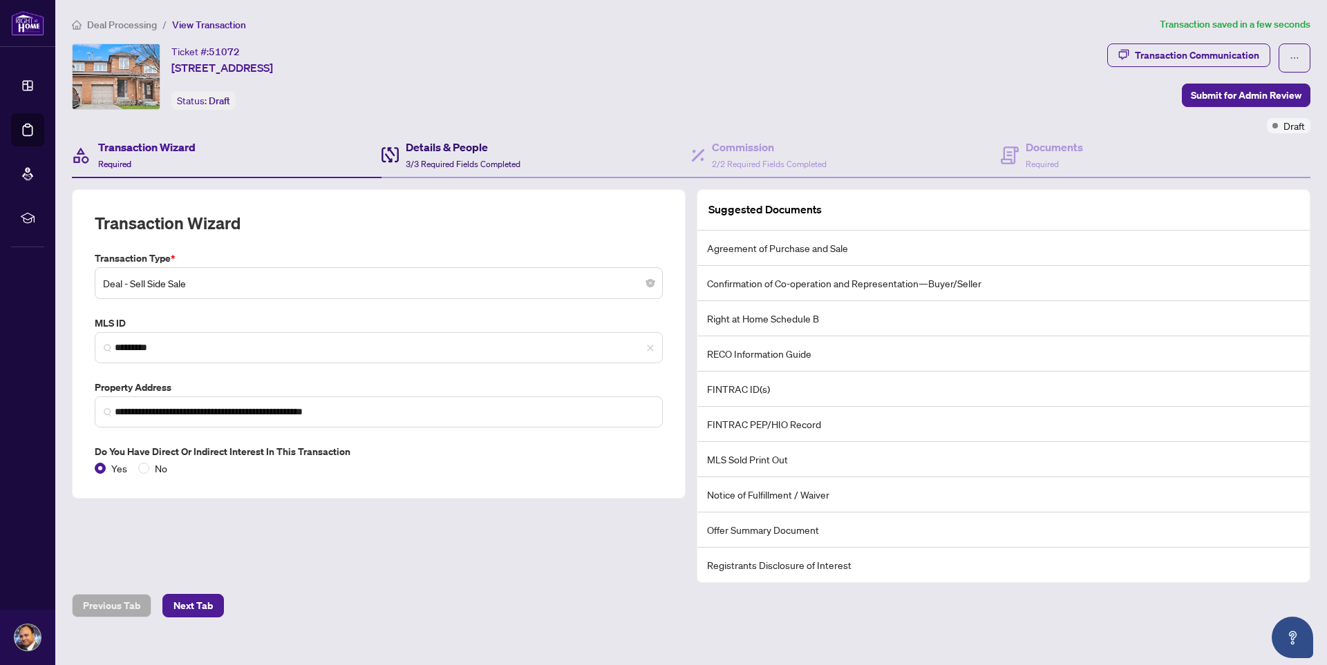
click at [439, 155] on h4 "Details & People" at bounding box center [463, 147] width 115 height 17
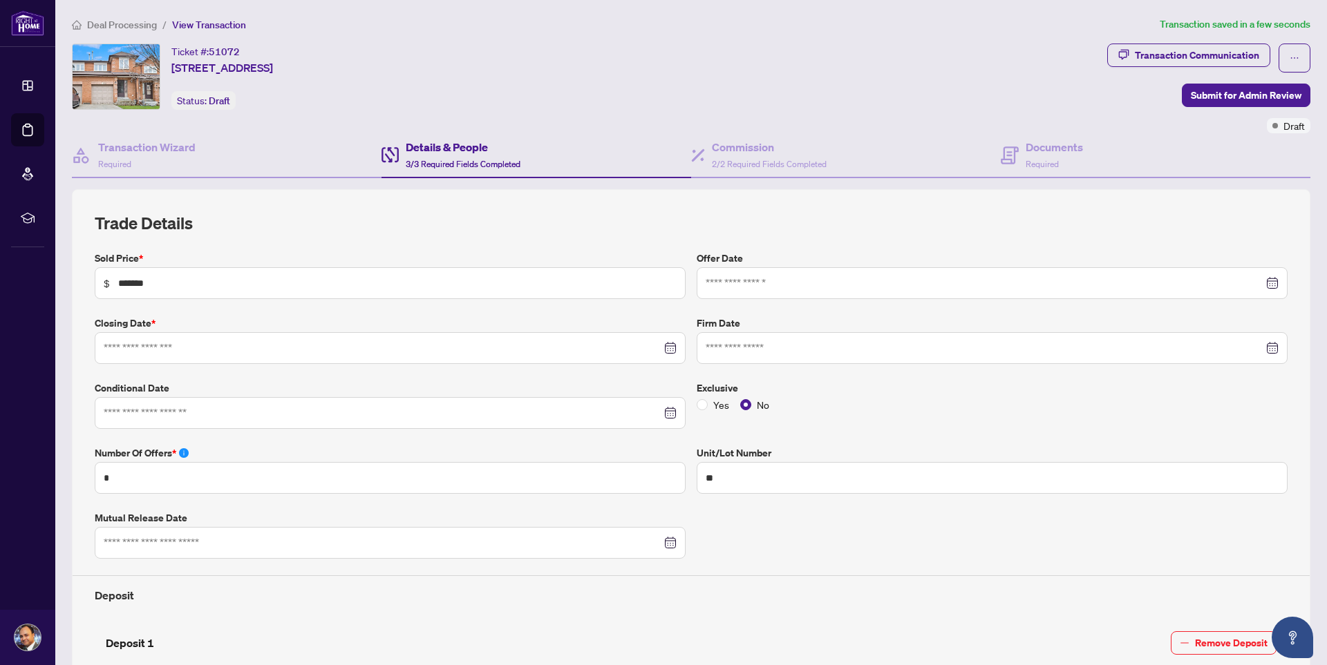
type input "**********"
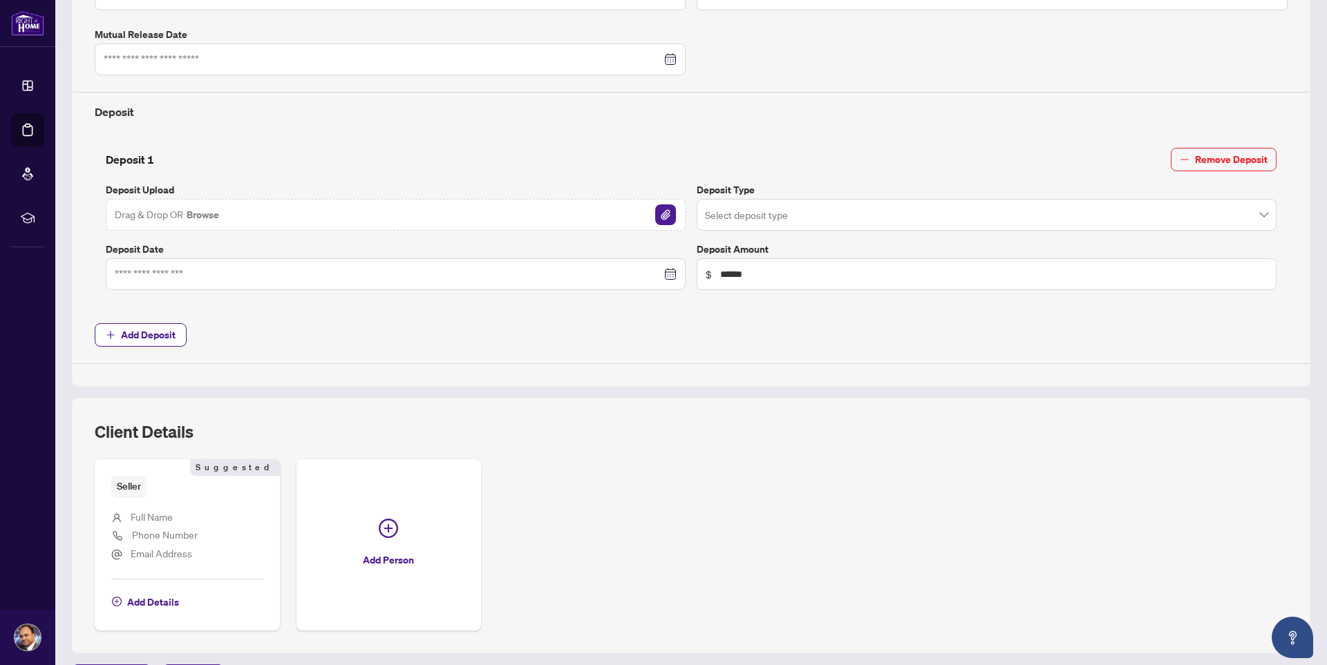
scroll to position [523, 0]
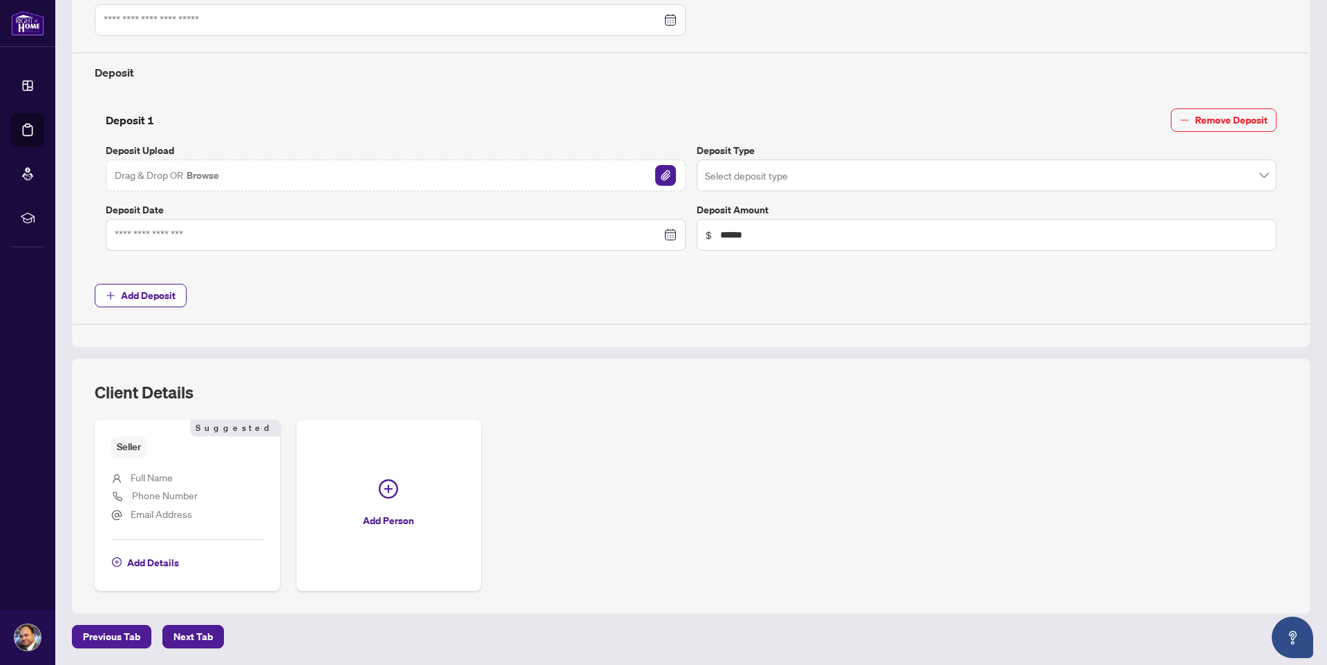
click at [173, 477] on li "Full Name" at bounding box center [187, 479] width 152 height 18
click at [157, 565] on span "Add Details" at bounding box center [153, 563] width 52 height 22
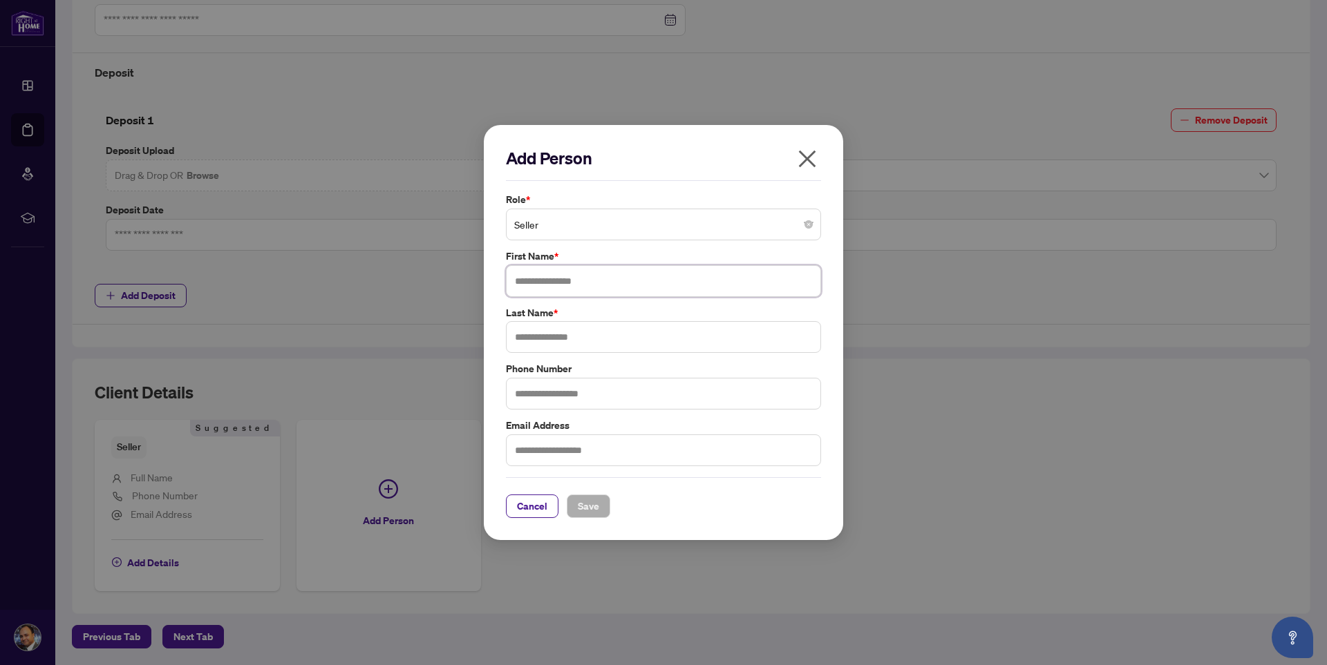
click at [569, 282] on input "text" at bounding box center [663, 281] width 315 height 32
type input "*"
click at [807, 160] on icon "close" at bounding box center [807, 159] width 22 height 22
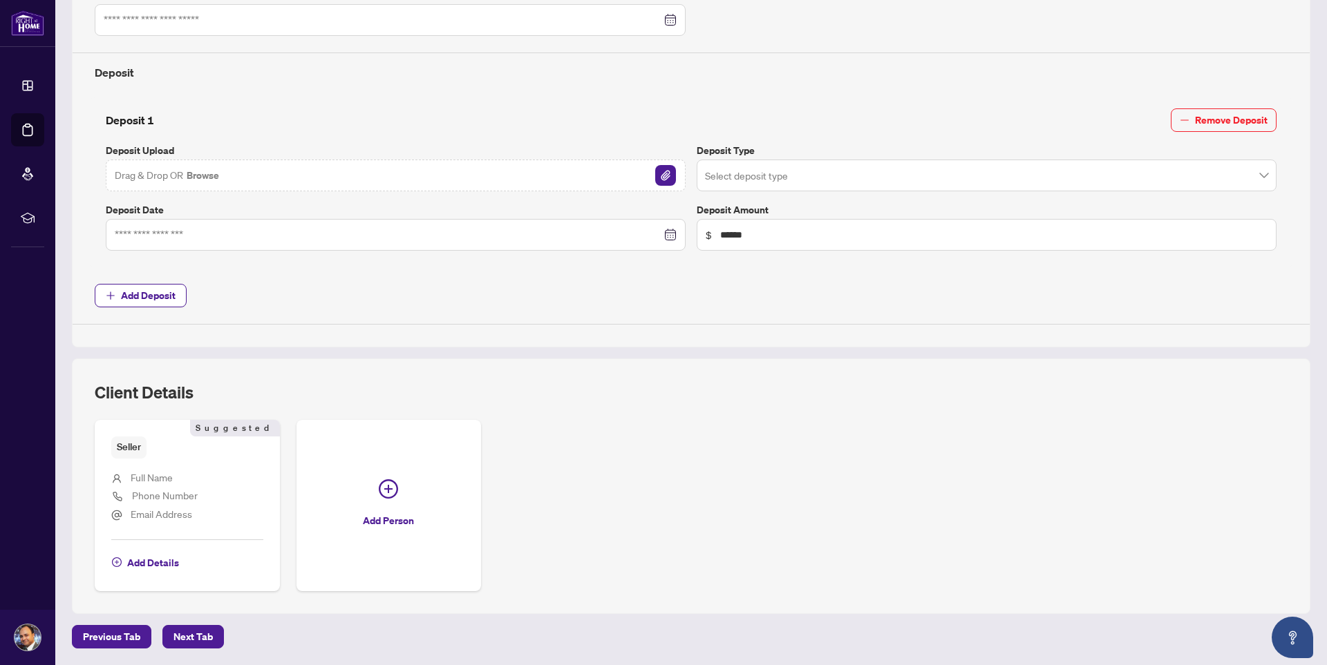
click at [851, 466] on div "Seller Suggested Full Name Phone Number Email Address Add Details Suggested Add…" at bounding box center [691, 505] width 1193 height 171
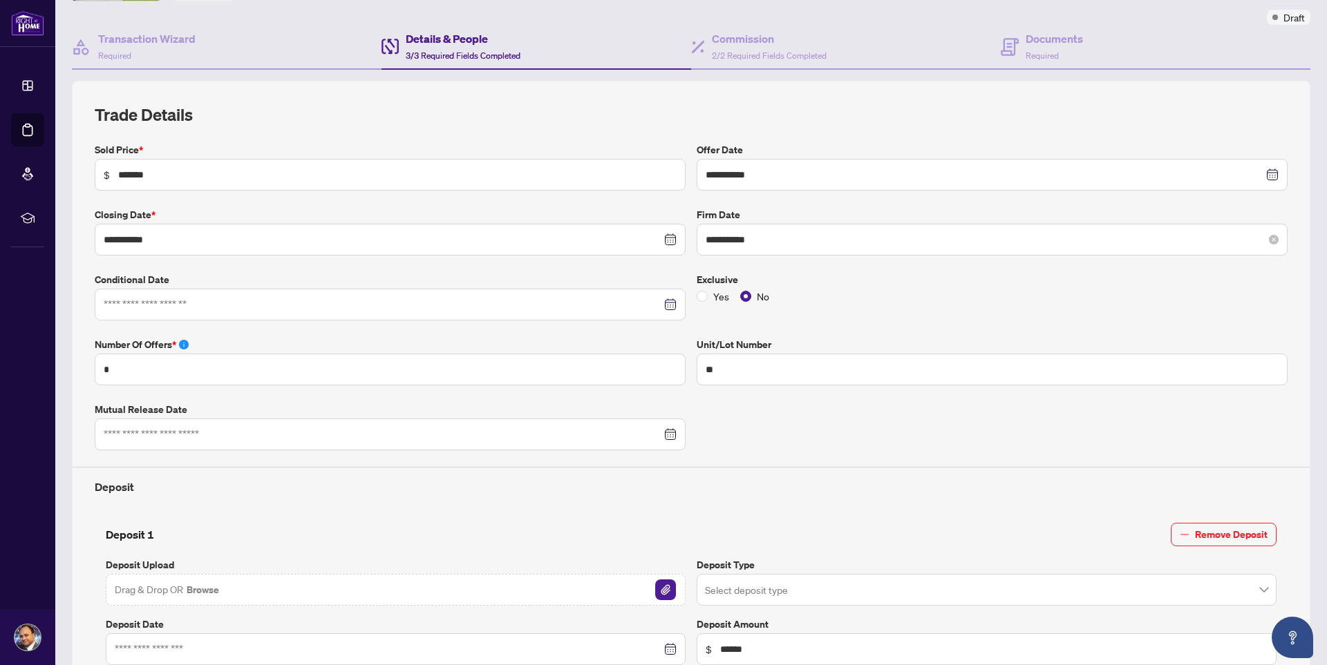
scroll to position [0, 0]
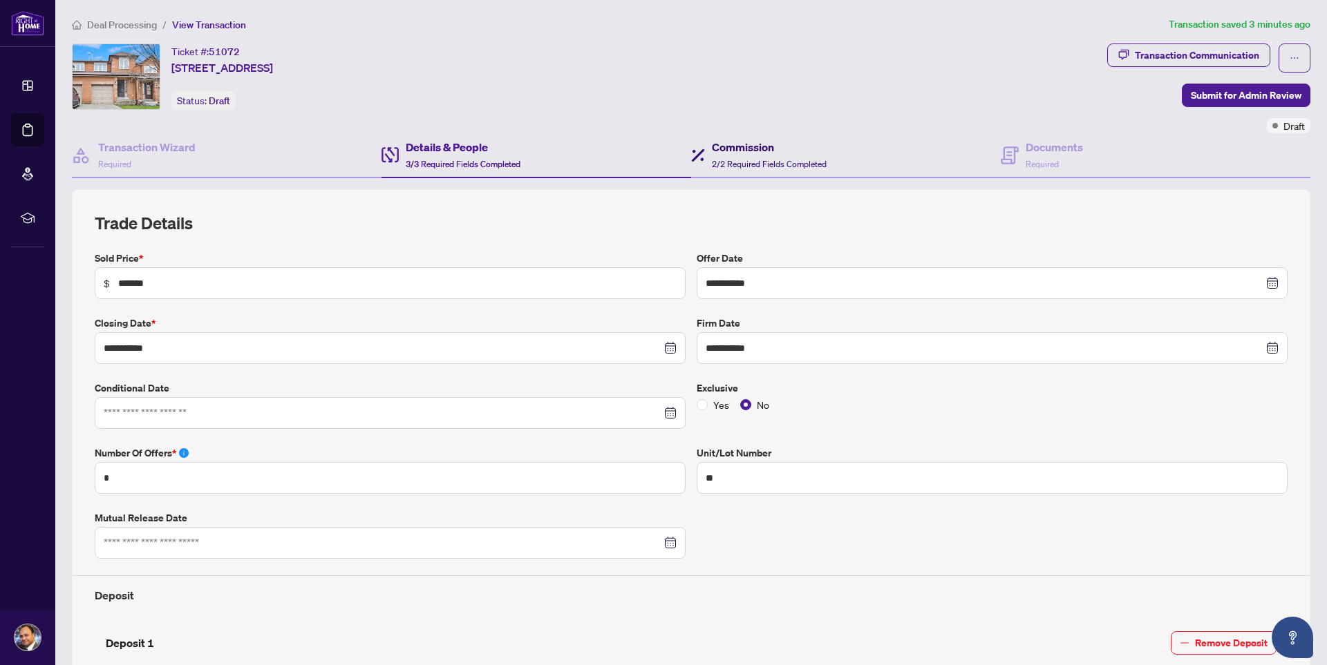
click at [767, 162] on span "2/2 Required Fields Completed" at bounding box center [769, 164] width 115 height 10
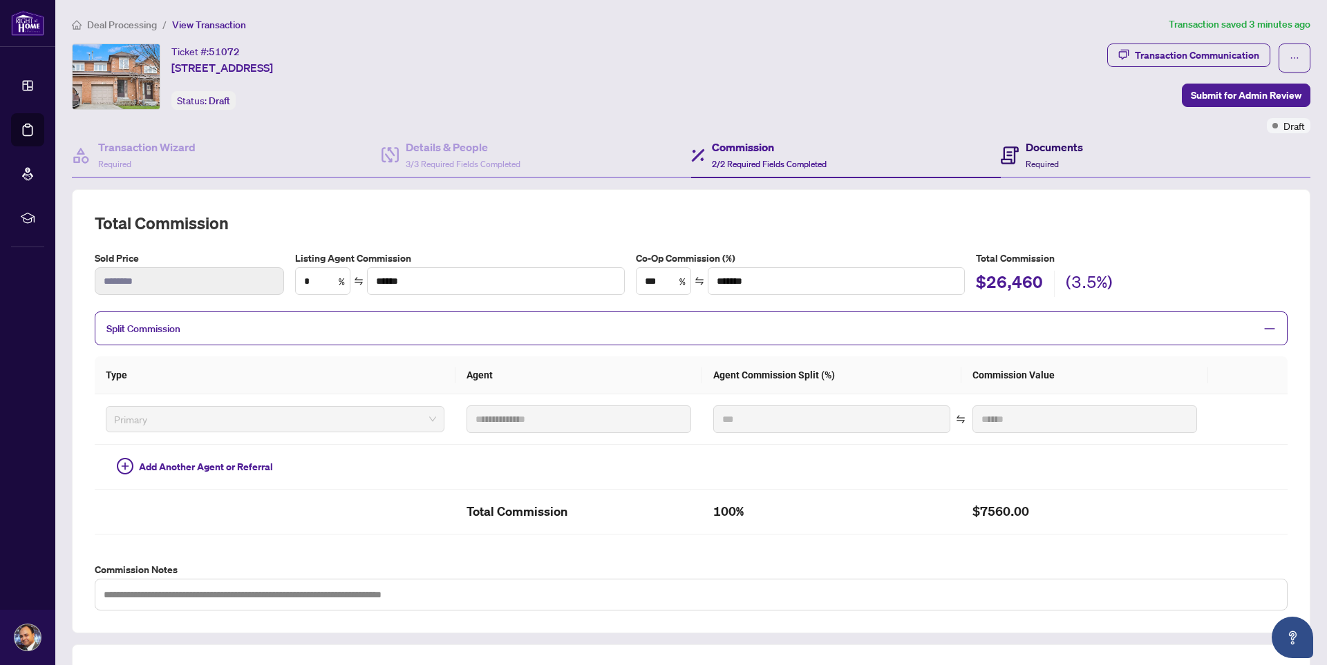
drag, startPoint x: 1044, startPoint y: 153, endPoint x: 873, endPoint y: 135, distance: 172.4
click at [1045, 153] on h4 "Documents" at bounding box center [1053, 147] width 57 height 17
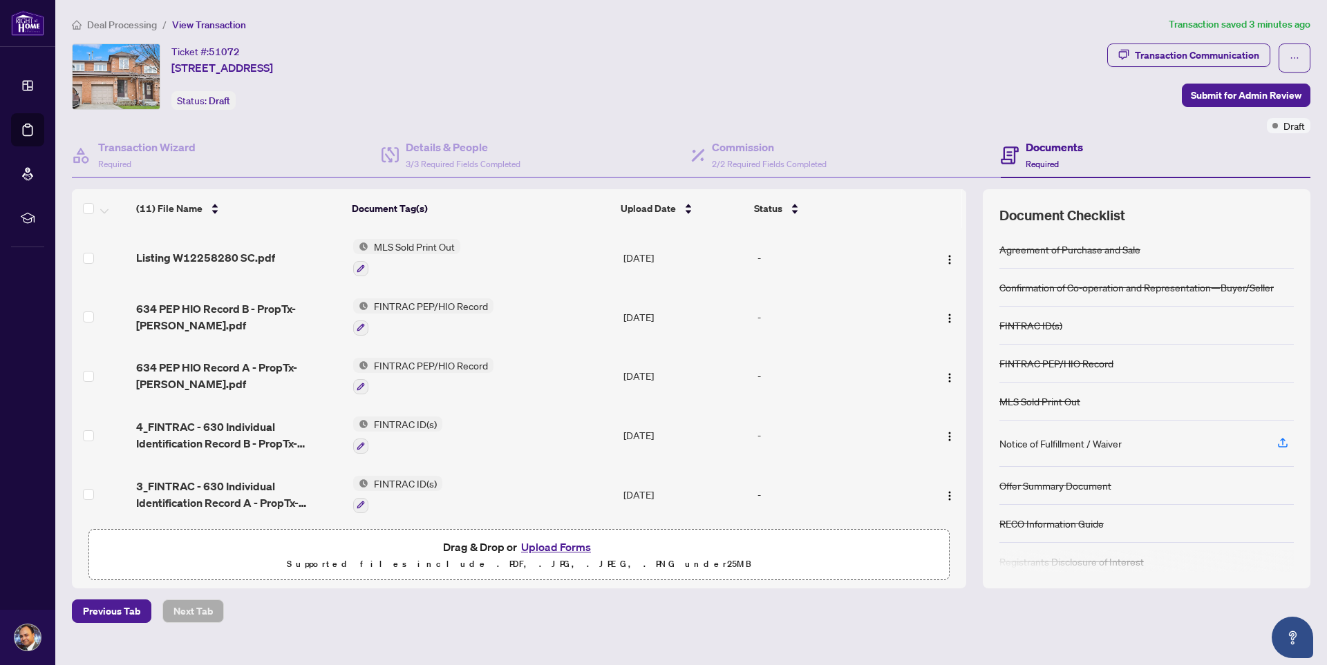
scroll to position [361, 0]
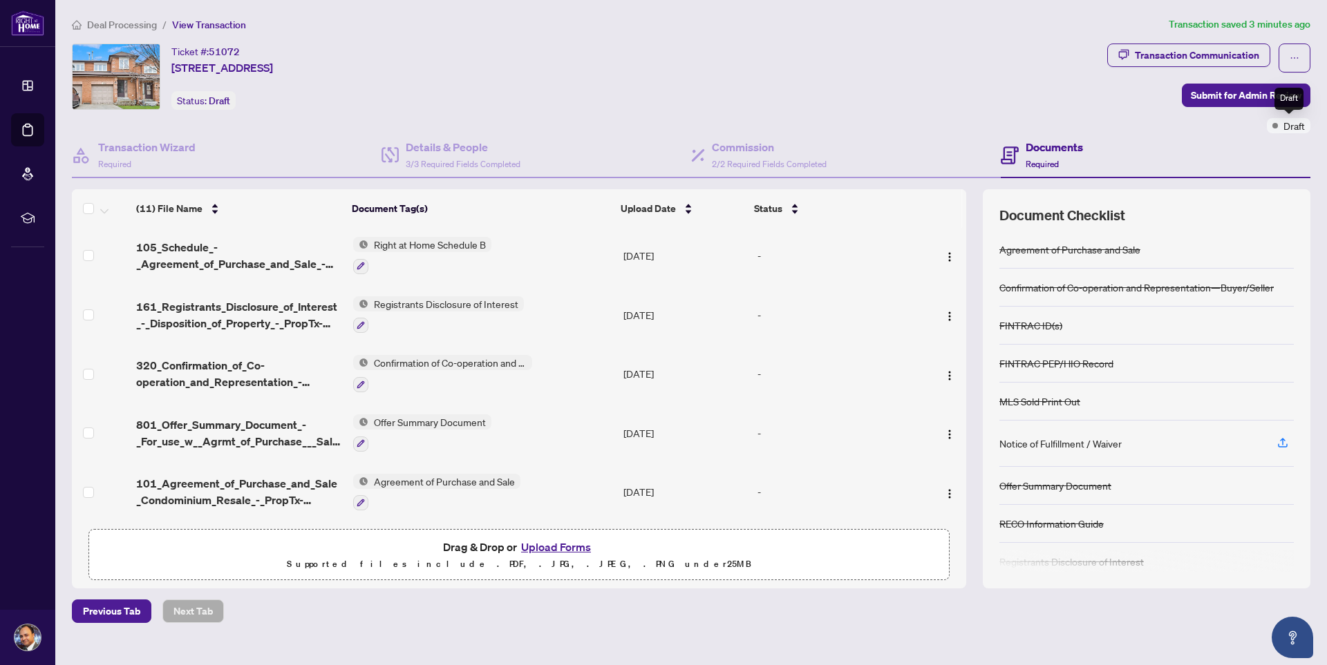
drag, startPoint x: 1281, startPoint y: 131, endPoint x: 1258, endPoint y: 130, distance: 23.5
click at [1282, 131] on div "Draft" at bounding box center [1289, 125] width 44 height 15
click at [1298, 55] on icon "ellipsis" at bounding box center [1294, 58] width 10 height 10
click at [808, 76] on div "Ticket #: 51072 40-[STREET_ADDRESS] Status: Draft" at bounding box center [587, 77] width 1030 height 66
